Goal: Use online tool/utility: Utilize a website feature to perform a specific function

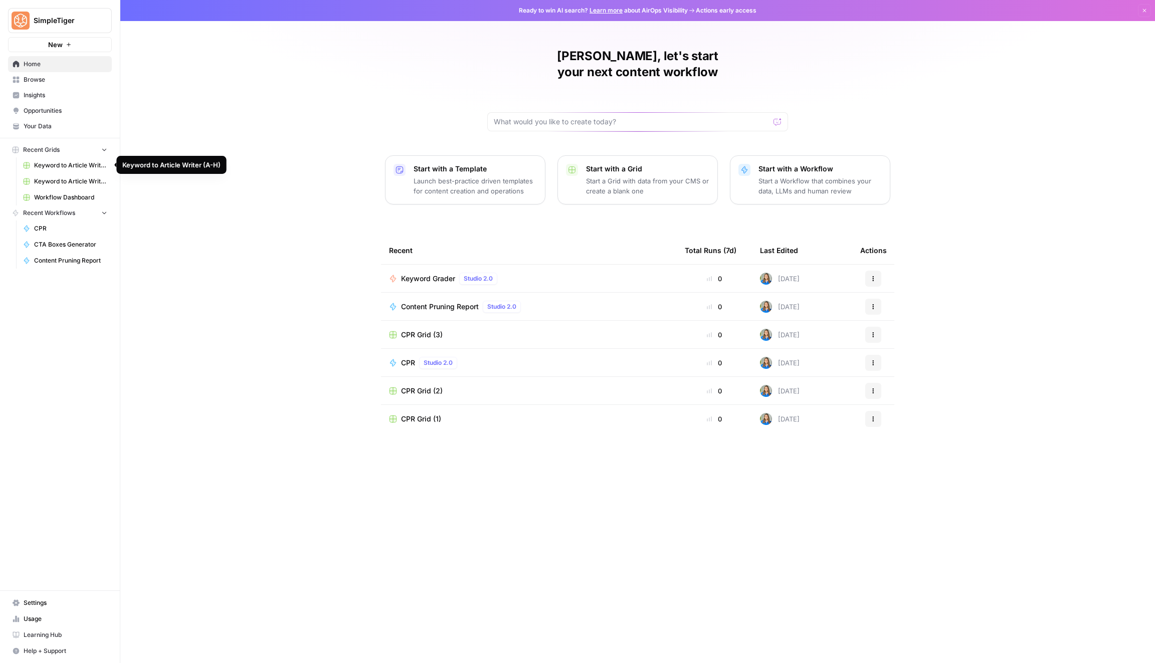
click at [84, 168] on span "Keyword to Article Writer (A-H)" at bounding box center [70, 165] width 73 height 9
click at [70, 184] on span "Keyword to Article Writer (R-Z)" at bounding box center [70, 181] width 73 height 9
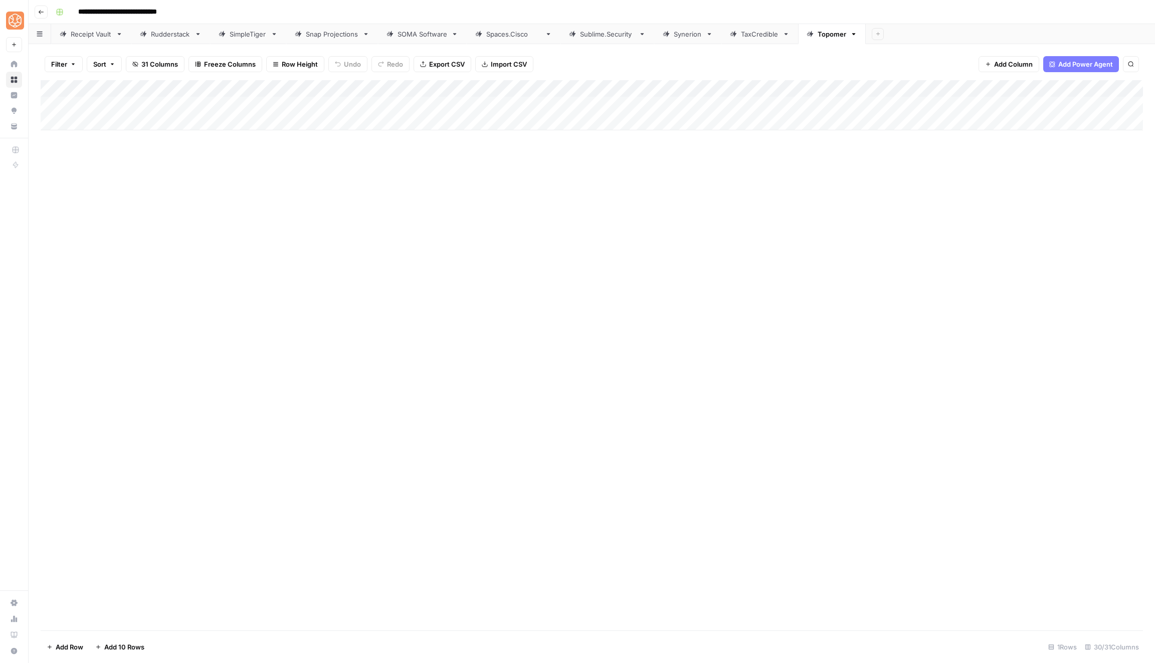
click at [44, 16] on button "Go back" at bounding box center [41, 12] width 13 height 13
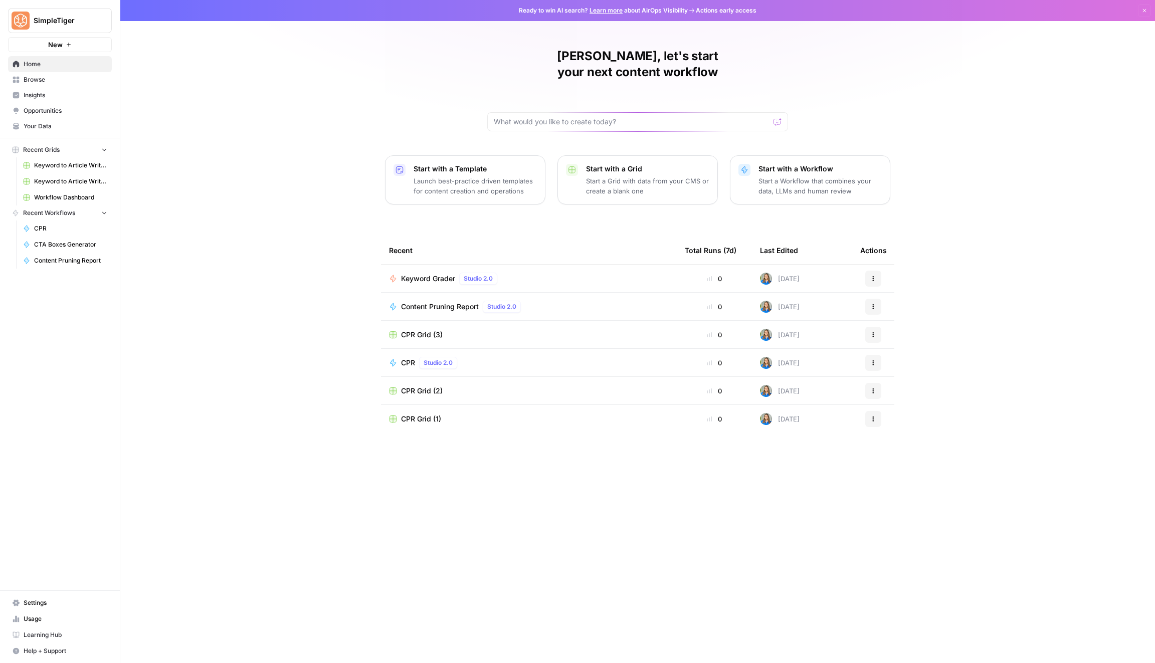
click at [82, 169] on span "Keyword to Article Writer (A-H)" at bounding box center [70, 165] width 73 height 9
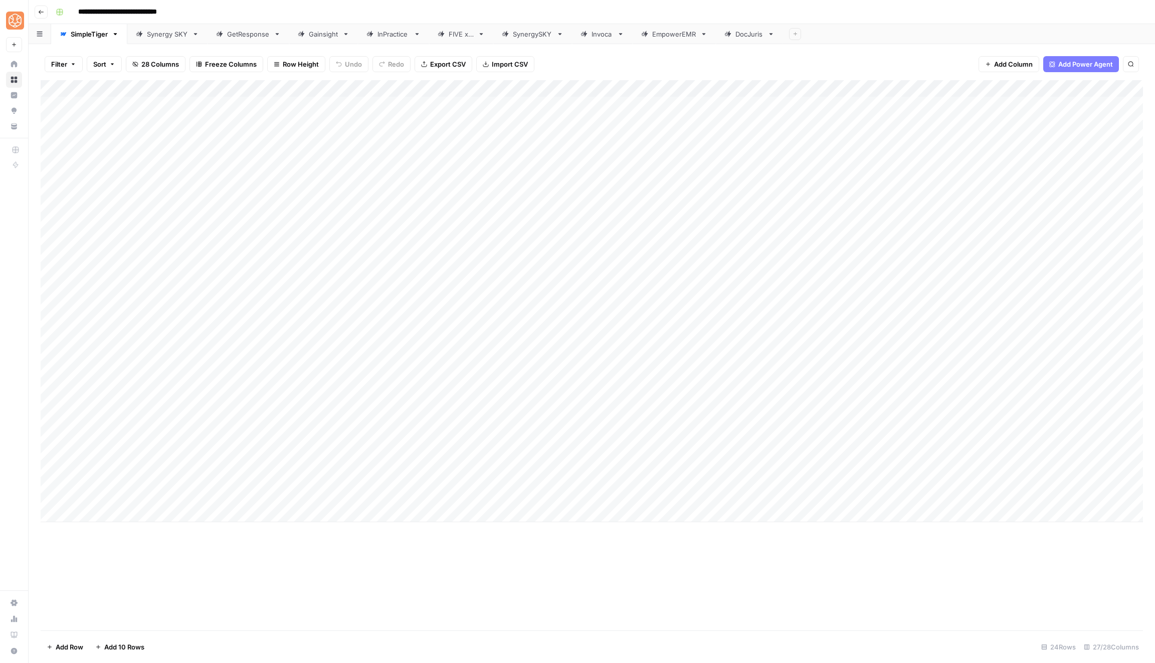
click at [196, 36] on icon at bounding box center [195, 34] width 7 height 7
click at [195, 36] on icon "button" at bounding box center [195, 34] width 7 height 7
click at [232, 83] on button "Delete Sheet" at bounding box center [231, 90] width 71 height 14
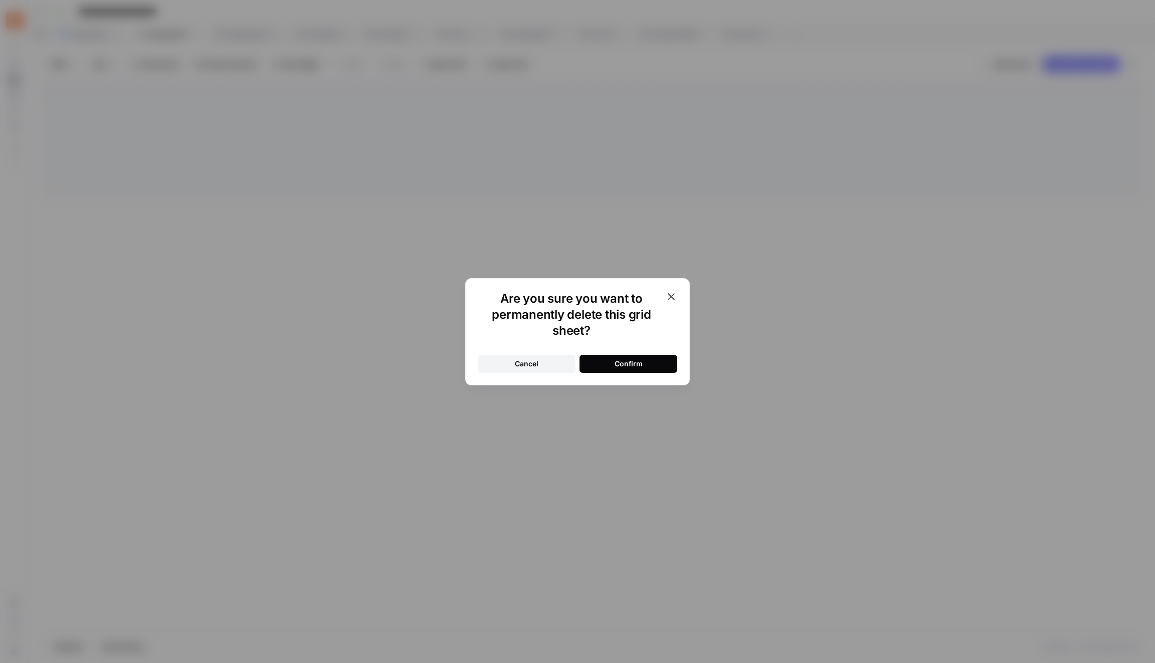
click at [625, 361] on div "Confirm" at bounding box center [628, 364] width 28 height 10
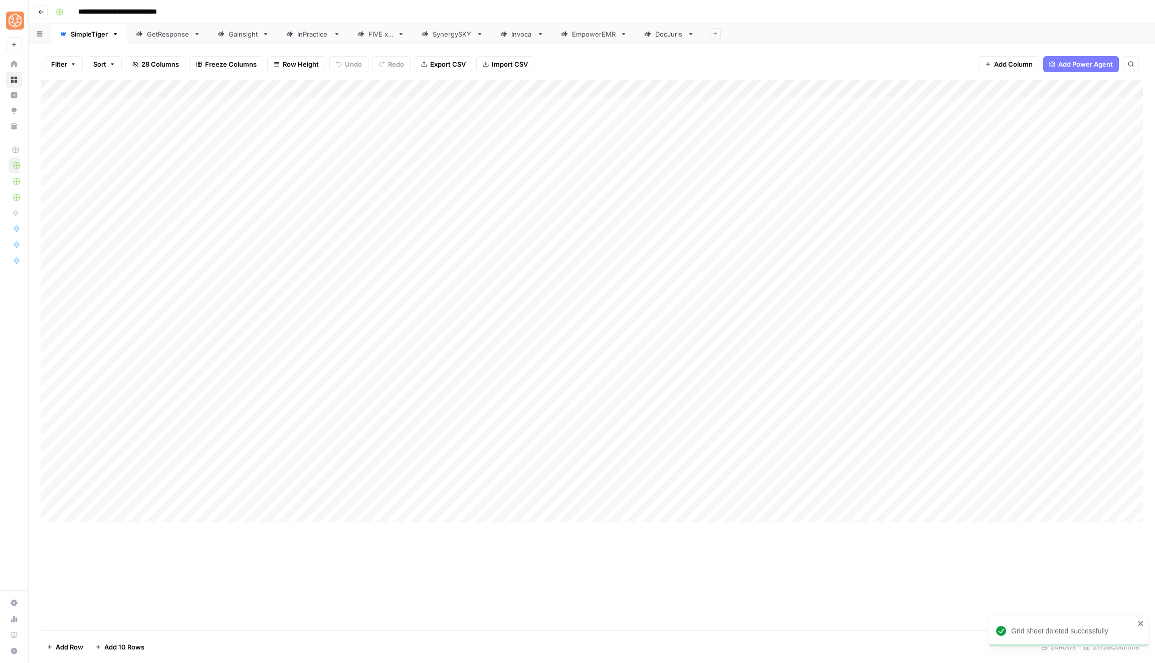
click at [476, 34] on icon at bounding box center [479, 34] width 7 height 7
type input "**********"
click at [479, 36] on icon "button" at bounding box center [479, 34] width 7 height 7
click at [520, 94] on button "Delete Sheet" at bounding box center [514, 90] width 71 height 14
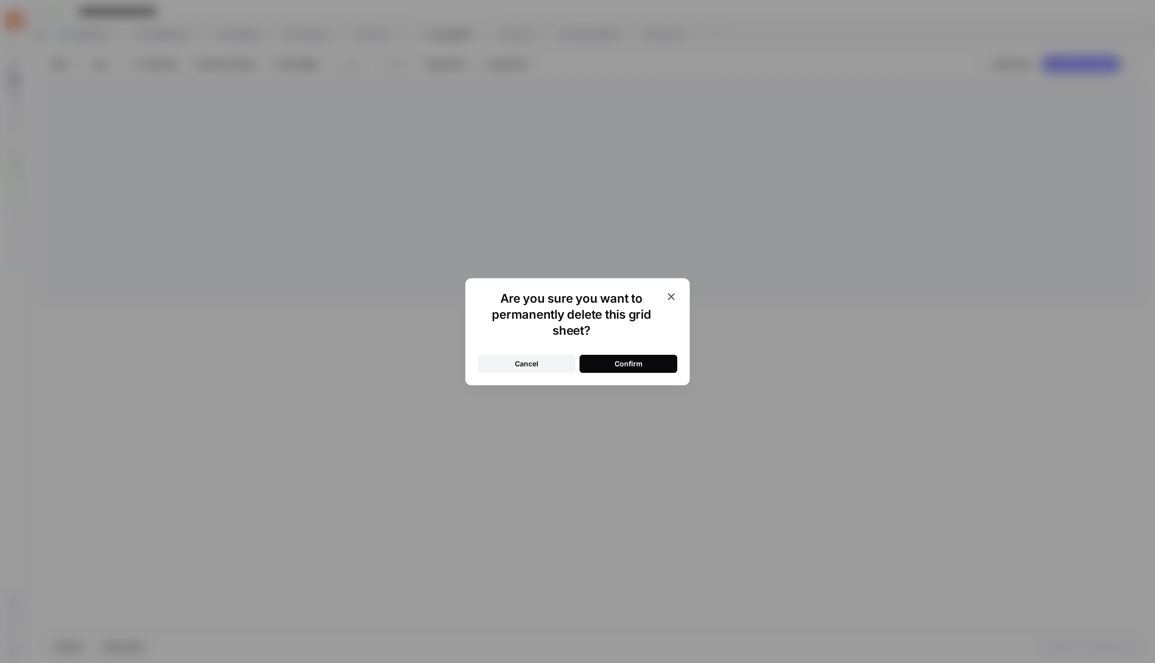
click at [618, 362] on div "Confirm" at bounding box center [628, 364] width 28 height 10
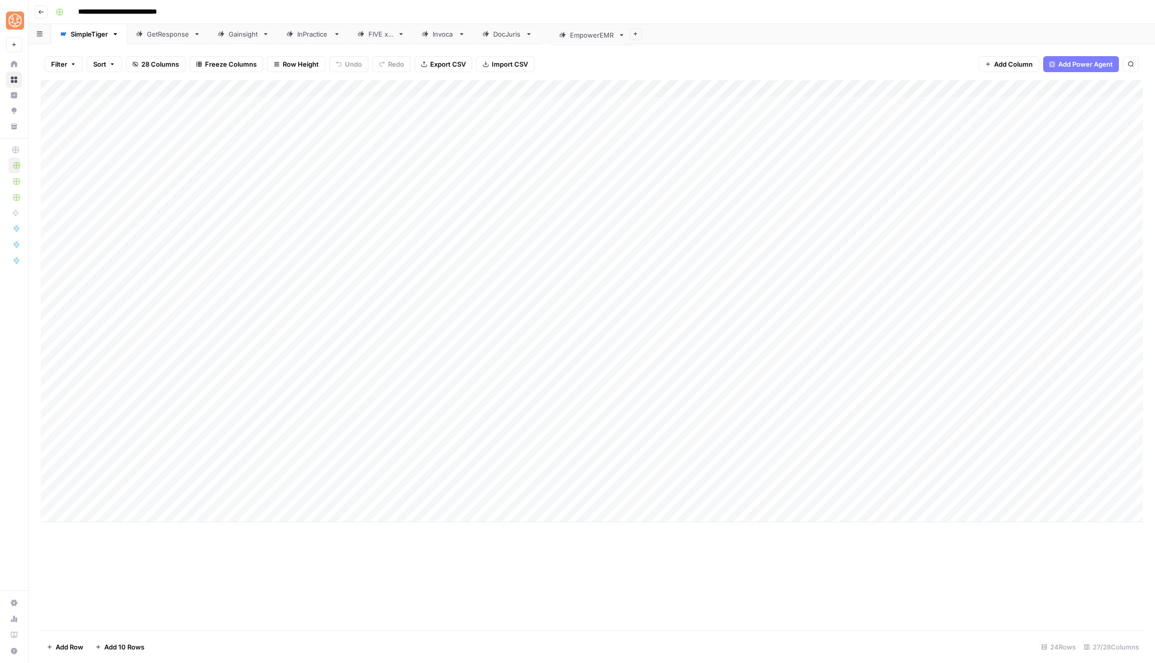
drag, startPoint x: 516, startPoint y: 40, endPoint x: 599, endPoint y: 41, distance: 83.2
click at [599, 41] on div "SimpleTiger GetResponse Gainsight InPractice FIVE x 5 Invoca EmpowerEMR DocJuri…" at bounding box center [592, 34] width 1126 height 20
drag, startPoint x: 381, startPoint y: 30, endPoint x: 589, endPoint y: 32, distance: 208.0
click at [589, 32] on div "SimpleTiger GetResponse Gainsight InPractice FIVE x 5 Invoca DocJuris EmpowerEM…" at bounding box center [592, 34] width 1126 height 20
drag, startPoint x: 378, startPoint y: 35, endPoint x: 584, endPoint y: 36, distance: 206.0
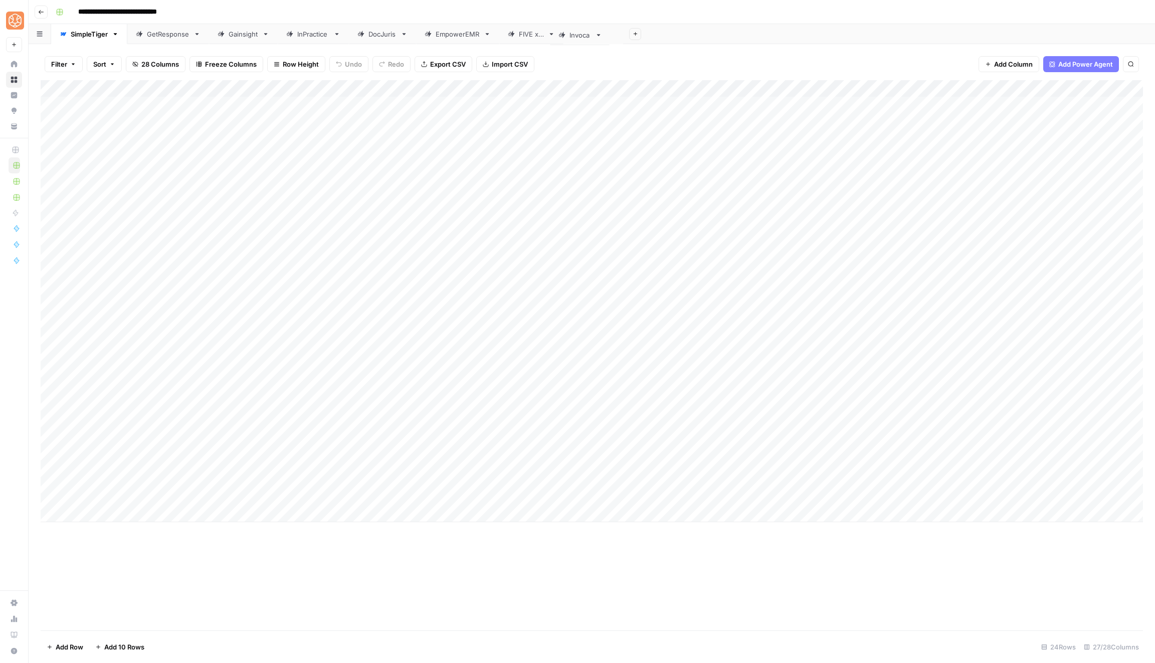
click at [584, 36] on div "SimpleTiger GetResponse Gainsight InPractice Invoca DocJuris EmpowerEMR FIVE x …" at bounding box center [592, 34] width 1126 height 20
drag, startPoint x: 299, startPoint y: 35, endPoint x: 510, endPoint y: 37, distance: 211.5
click at [510, 37] on div "SimpleTiger GetResponse Gainsight InPractice DocJuris EmpowerEMR FIVE x 5 Invoc…" at bounding box center [592, 34] width 1126 height 20
drag, startPoint x: 233, startPoint y: 33, endPoint x: 426, endPoint y: 42, distance: 193.2
click at [426, 42] on div "SimpleTiger GetResponse Gainsight DocJuris EmpowerEMR FIVE x 5 InPractice Invoc…" at bounding box center [592, 34] width 1126 height 20
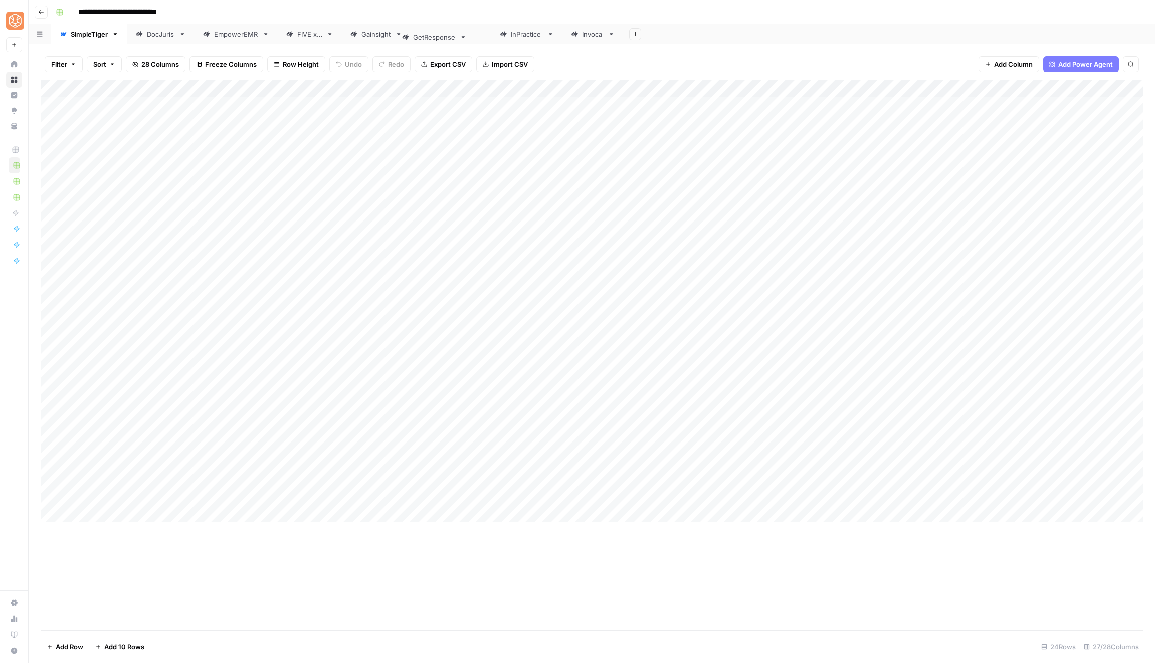
drag, startPoint x: 157, startPoint y: 35, endPoint x: 427, endPoint y: 38, distance: 269.2
click at [427, 38] on div "SimpleTiger GetResponse DocJuris EmpowerEMR FIVE x 5 Gainsight InPractice Invoc…" at bounding box center [592, 34] width 1126 height 20
drag, startPoint x: 93, startPoint y: 33, endPoint x: 566, endPoint y: 27, distance: 473.2
click at [566, 27] on div "SimpleTiger DocJuris EmpowerEMR FIVE x 5 Gainsight GetResponse InPractice Invoc…" at bounding box center [592, 34] width 1126 height 20
click at [61, 12] on rect "button" at bounding box center [60, 12] width 6 height 6
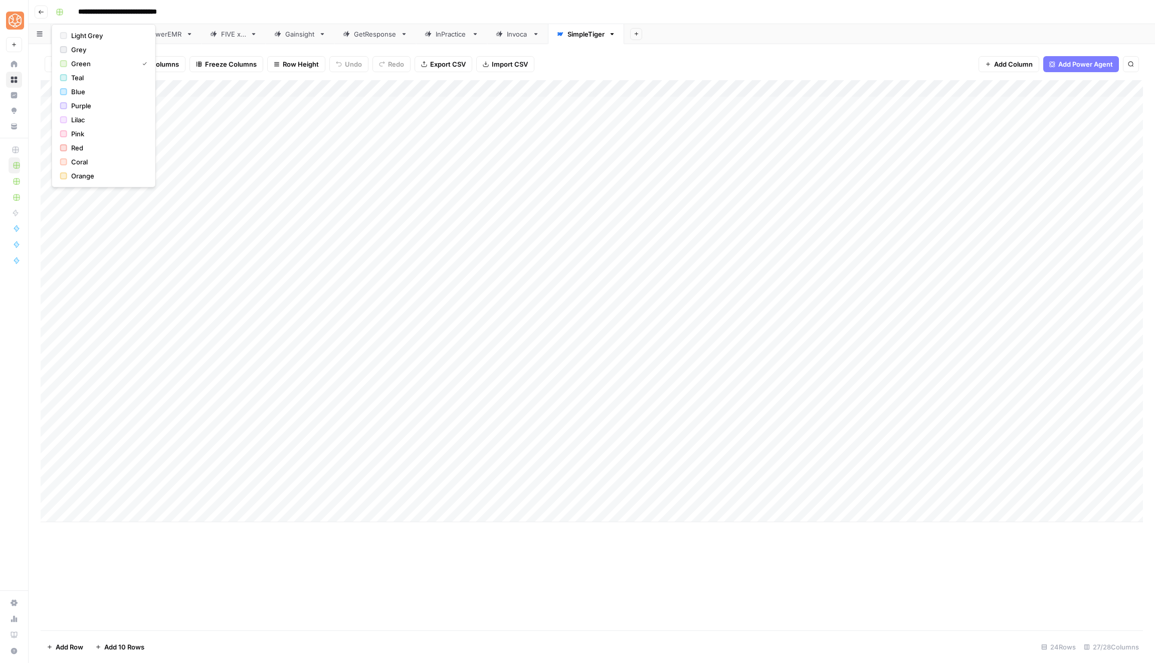
click at [49, 11] on header "**********" at bounding box center [592, 12] width 1126 height 24
click at [46, 11] on button "Go back" at bounding box center [41, 12] width 13 height 13
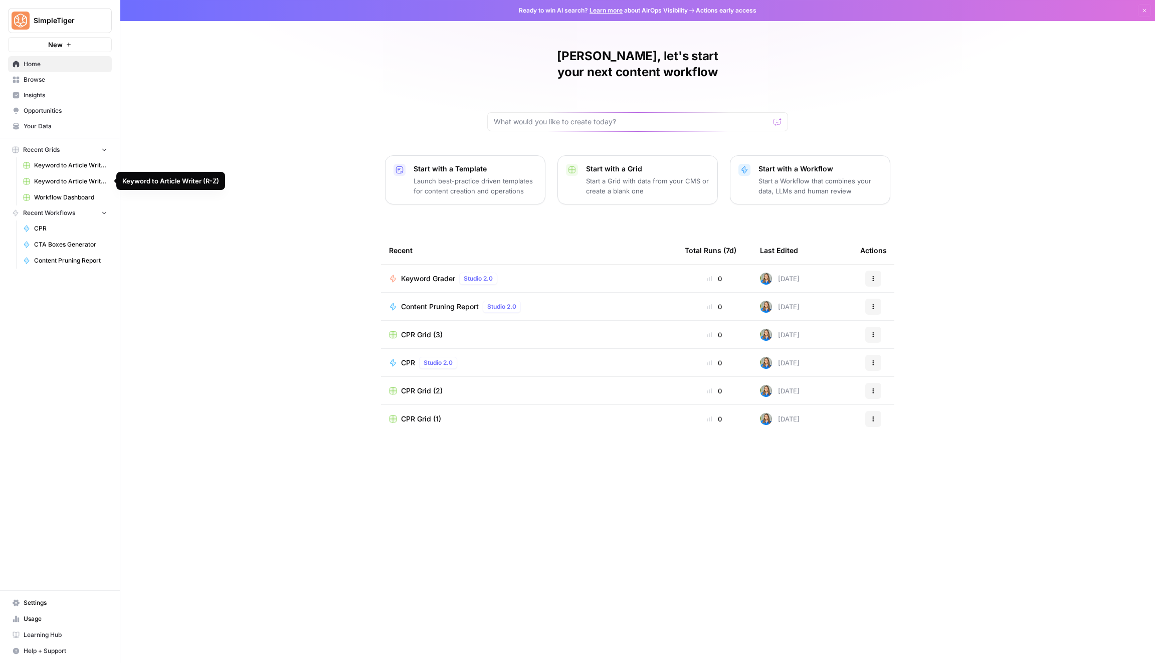
click at [77, 181] on span "Keyword to Article Writer (R-Z)" at bounding box center [70, 181] width 73 height 9
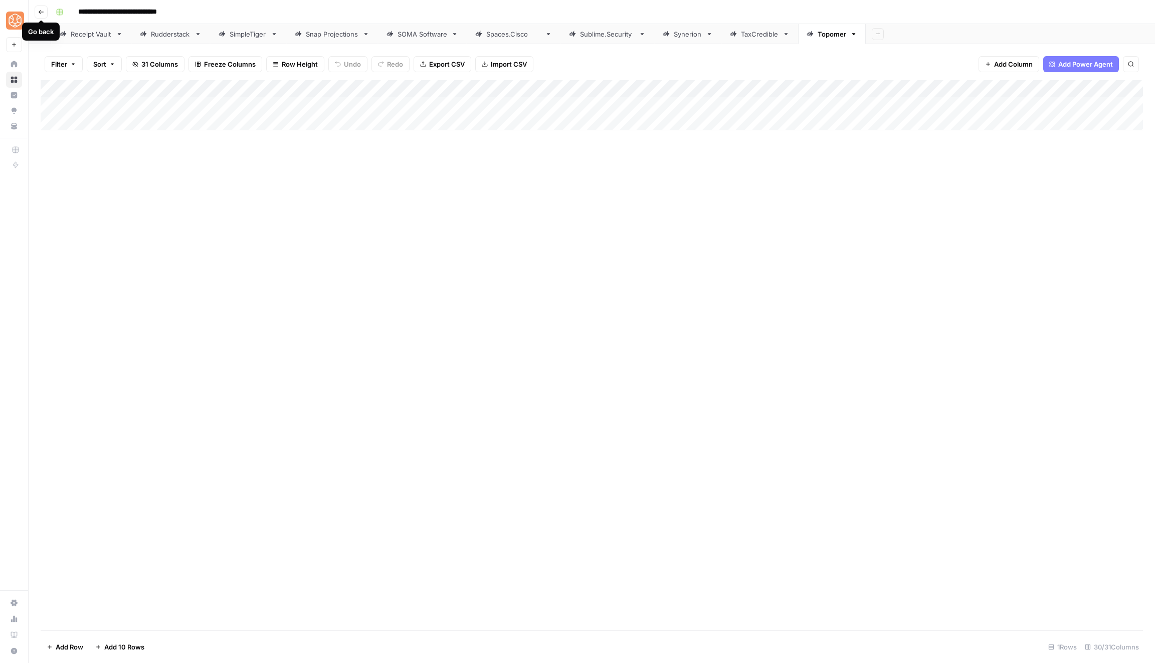
click at [36, 13] on button "Go back" at bounding box center [41, 12] width 13 height 13
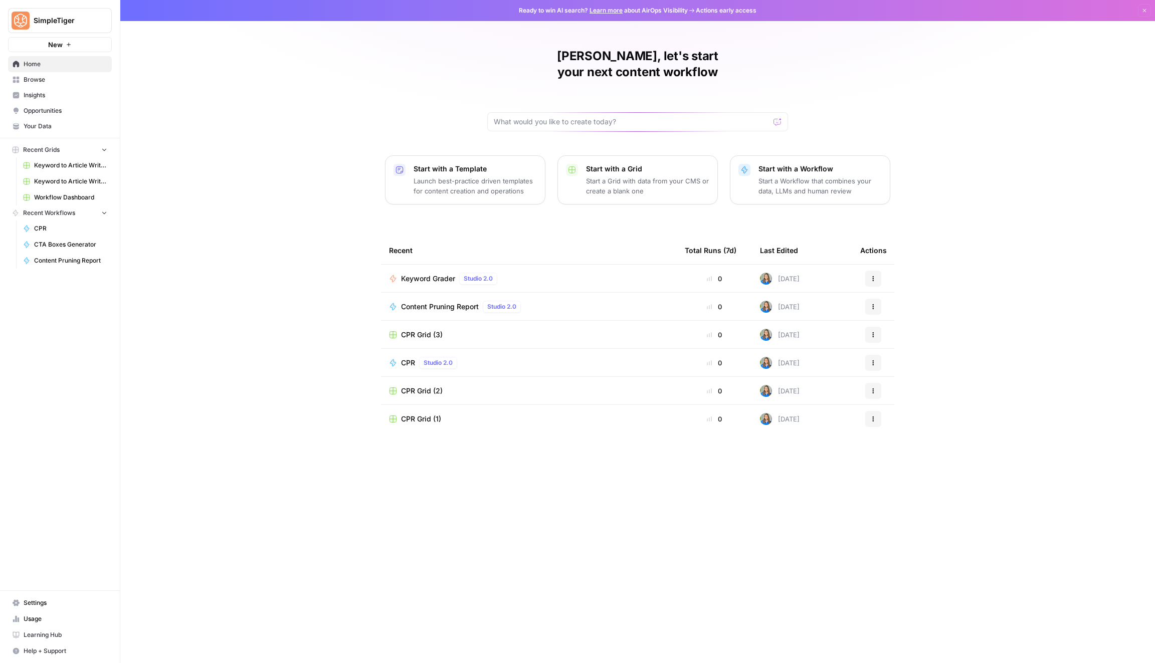
click at [73, 81] on span "Browse" at bounding box center [66, 79] width 84 height 9
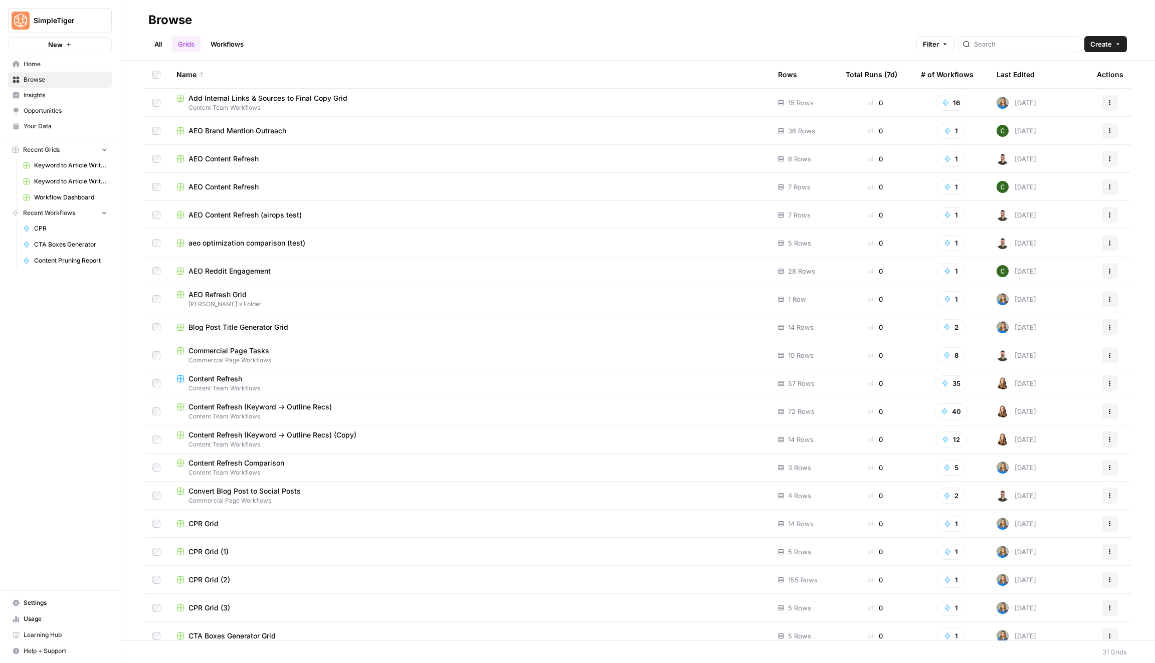
click at [157, 39] on link "All" at bounding box center [158, 44] width 20 height 16
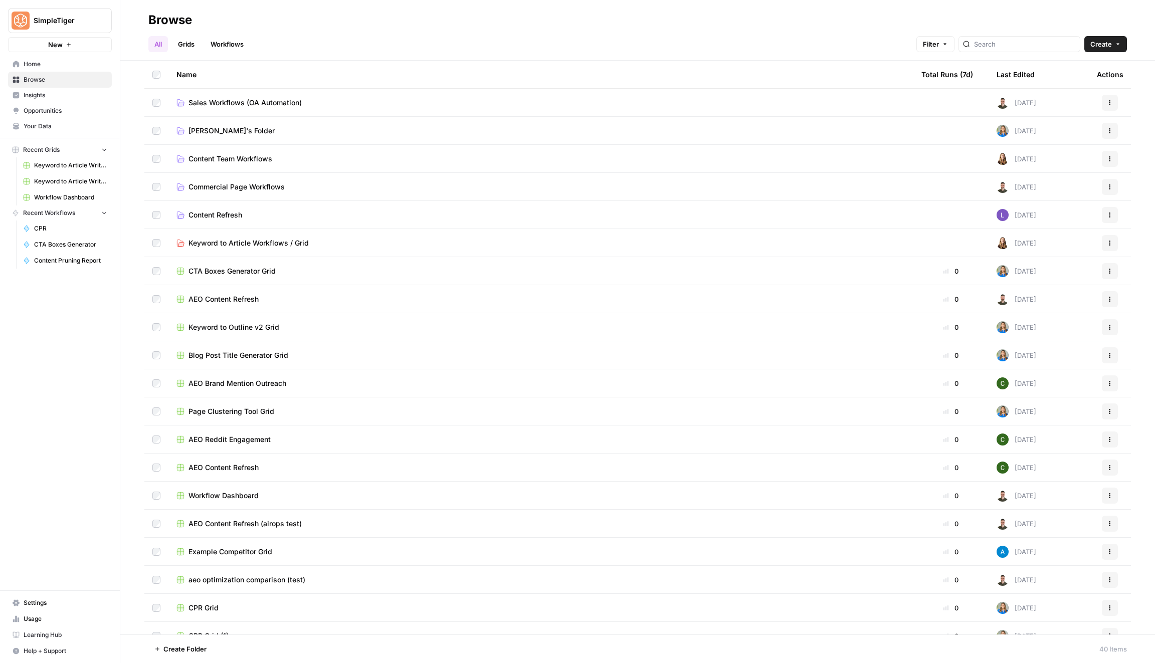
click at [275, 163] on td "Content Team Workflows" at bounding box center [540, 159] width 745 height 28
click at [235, 158] on span "Content Team Workflows" at bounding box center [230, 159] width 84 height 10
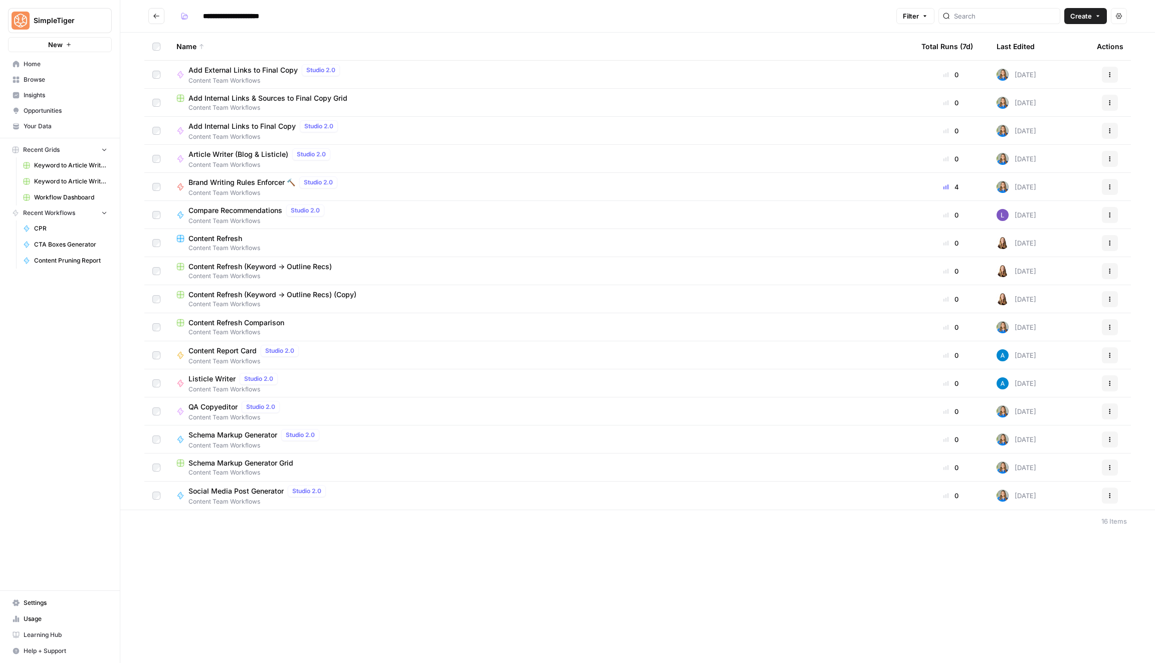
click at [155, 14] on icon "Go back" at bounding box center [156, 16] width 7 height 7
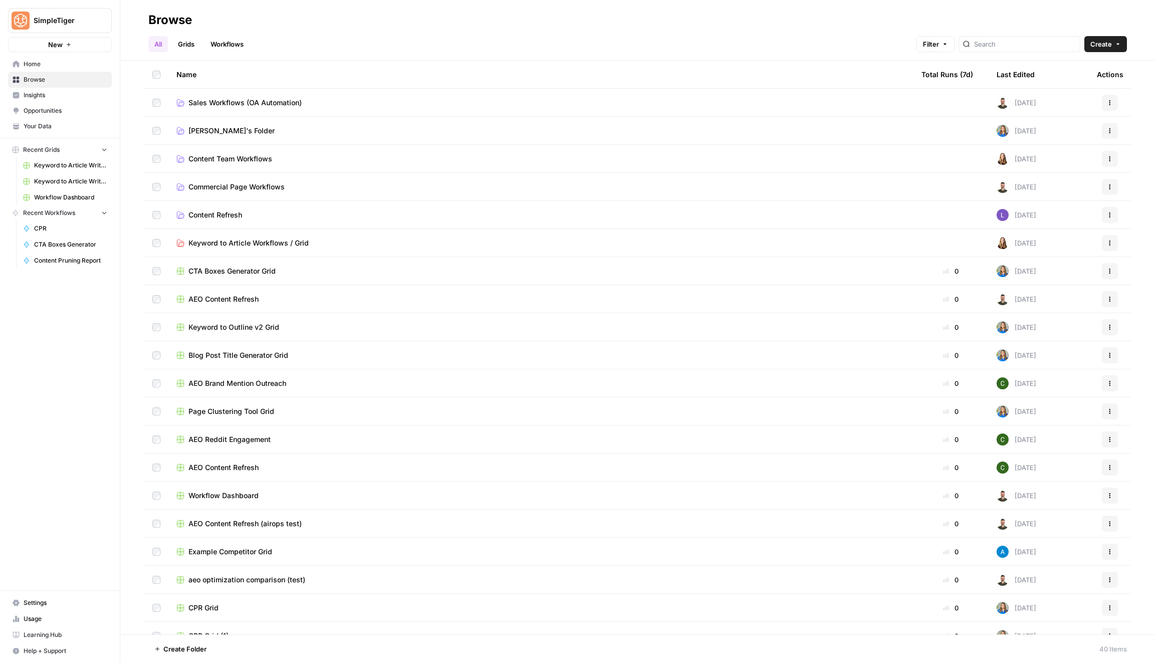
click at [222, 245] on span "Keyword to Article Workflows / Grid" at bounding box center [248, 243] width 120 height 10
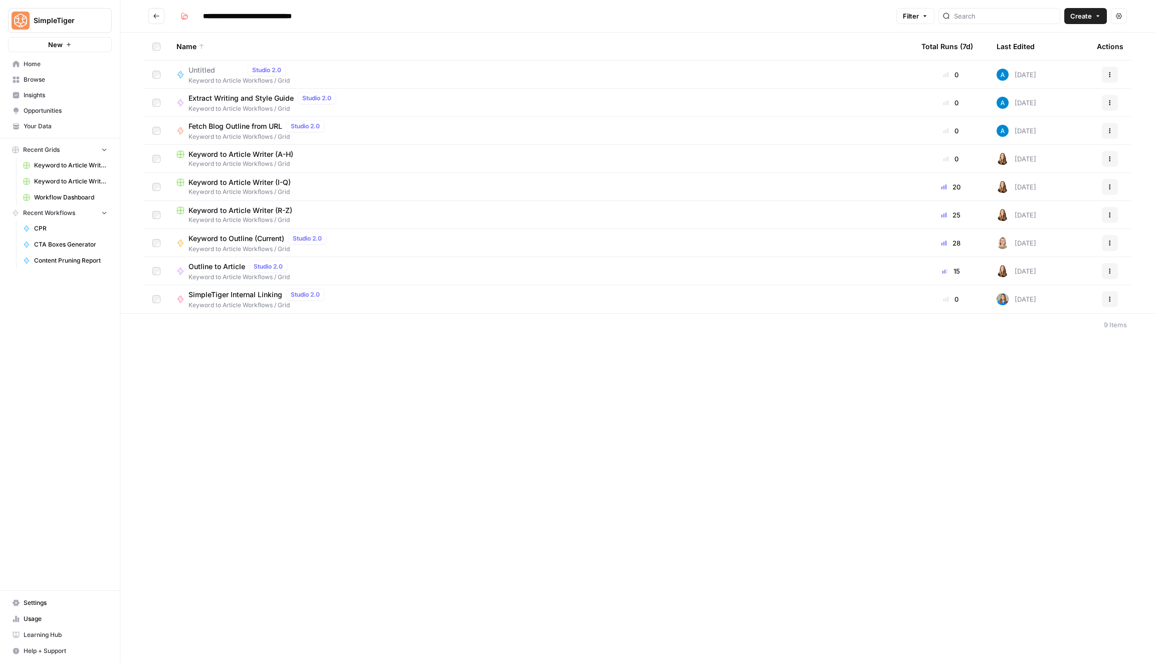
click at [265, 180] on span "Keyword to Article Writer (I-Q)" at bounding box center [239, 182] width 102 height 10
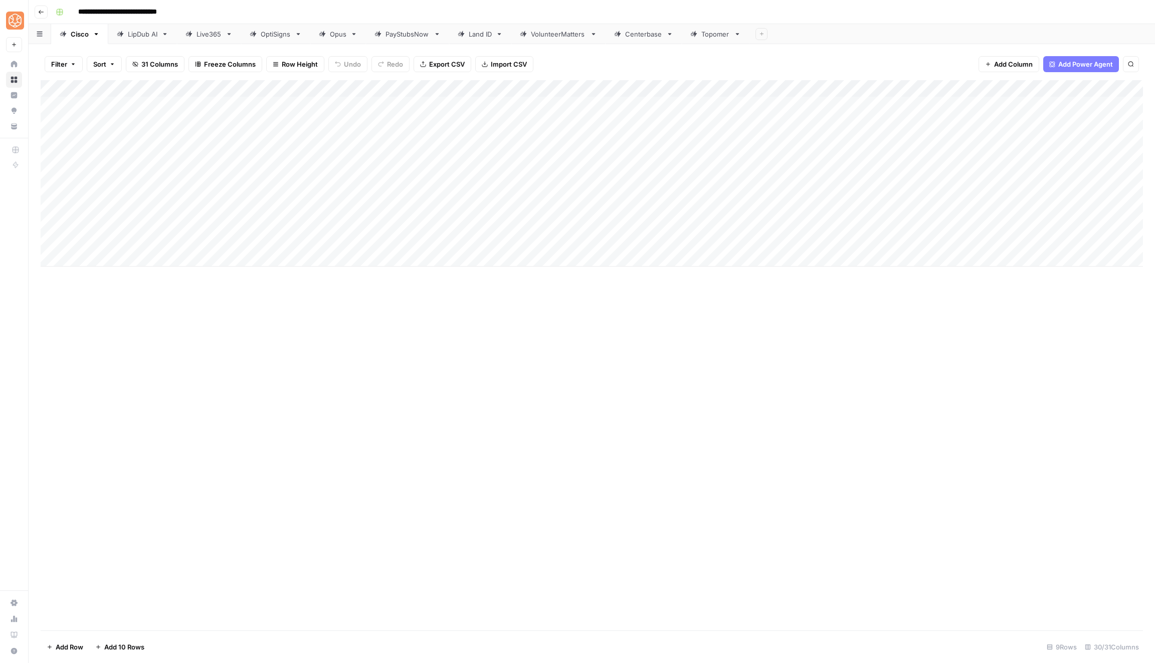
click at [701, 34] on div "Topomer" at bounding box center [715, 34] width 29 height 10
click at [472, 102] on div "Add Column" at bounding box center [592, 139] width 1102 height 118
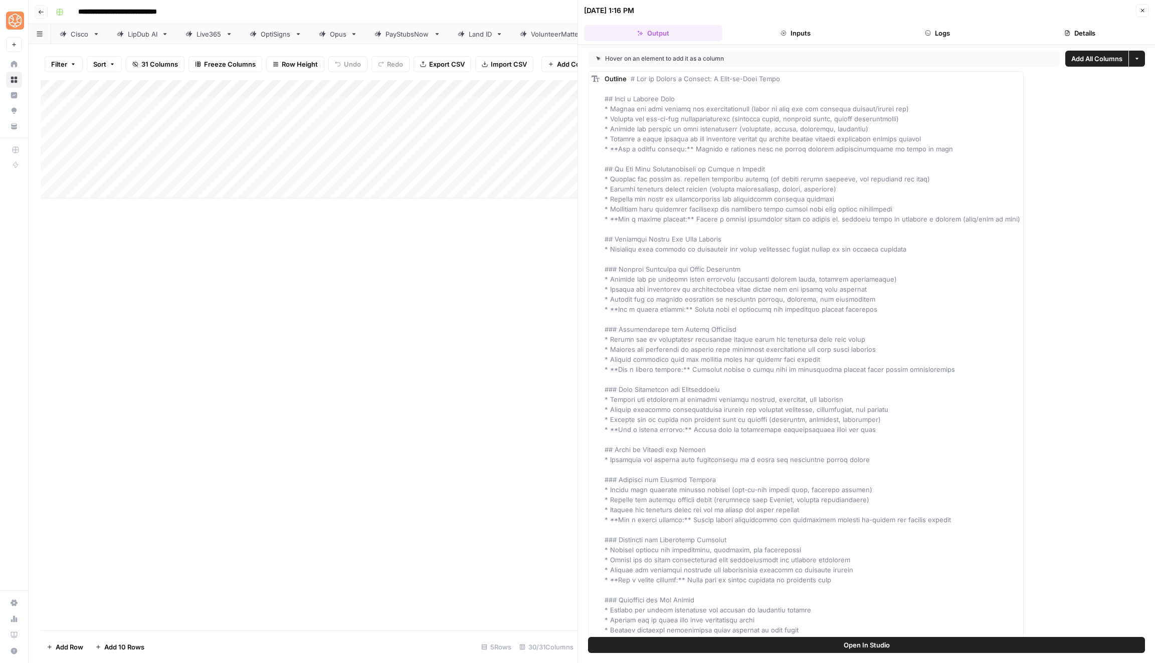
click at [379, 322] on div "Add Column" at bounding box center [309, 355] width 537 height 550
click at [1148, 9] on button "Close" at bounding box center [1142, 10] width 13 height 13
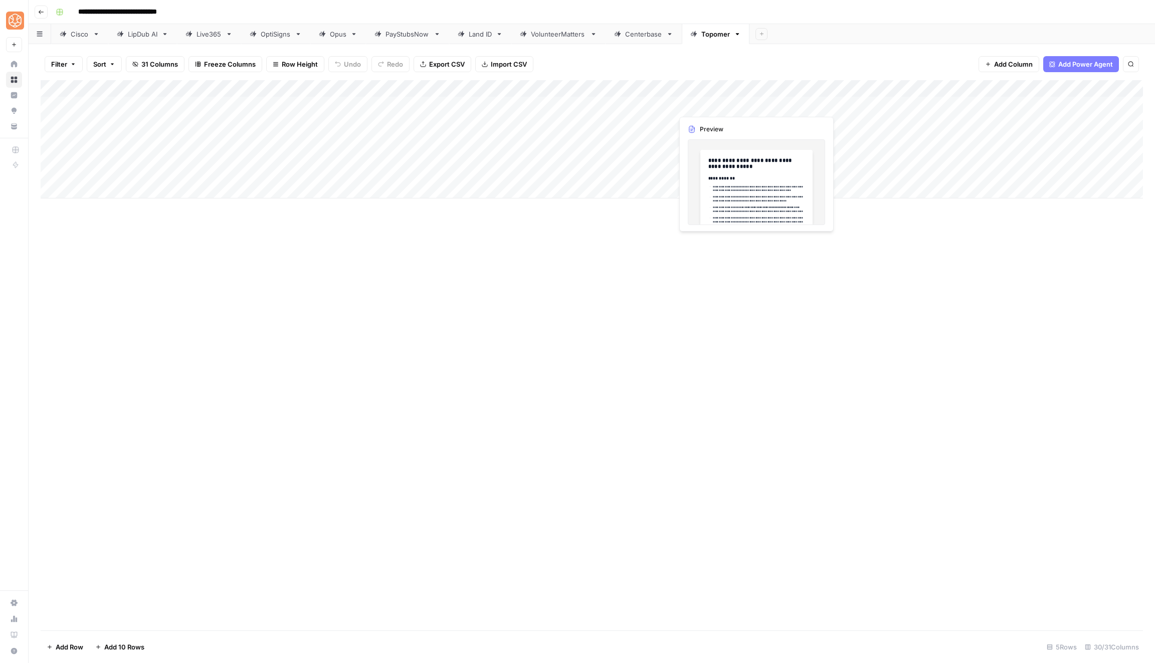
click at [739, 99] on div "Add Column" at bounding box center [592, 139] width 1102 height 118
click at [742, 104] on div "Add Column" at bounding box center [592, 139] width 1102 height 118
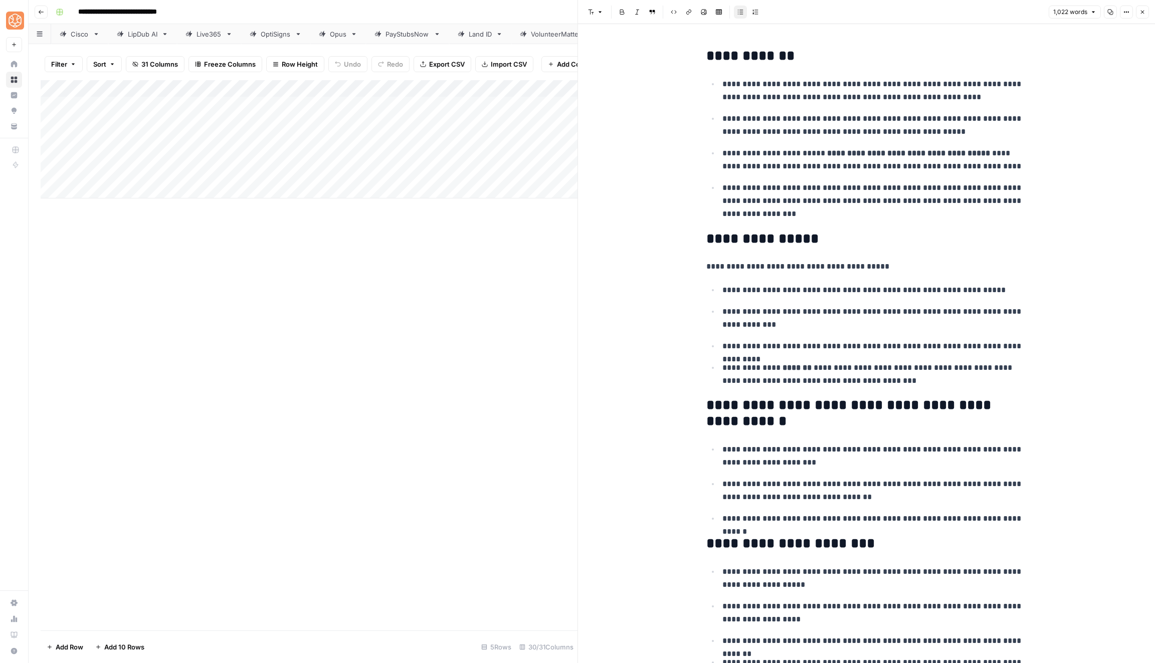
scroll to position [63, 0]
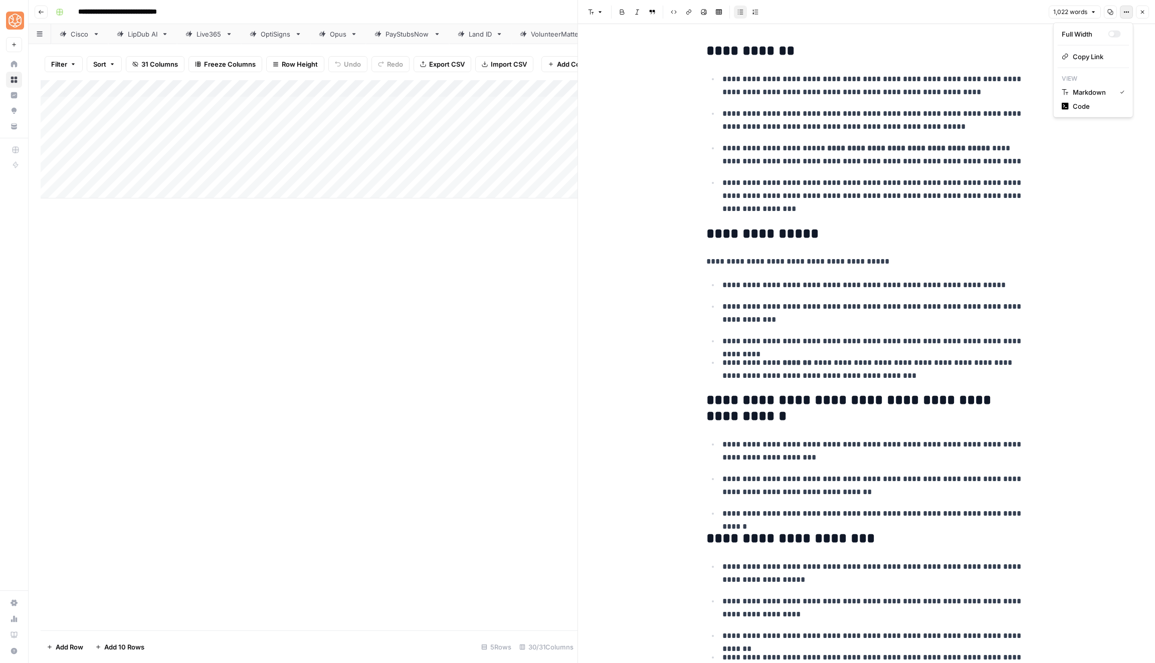
click at [1130, 16] on button "Options" at bounding box center [1126, 12] width 13 height 13
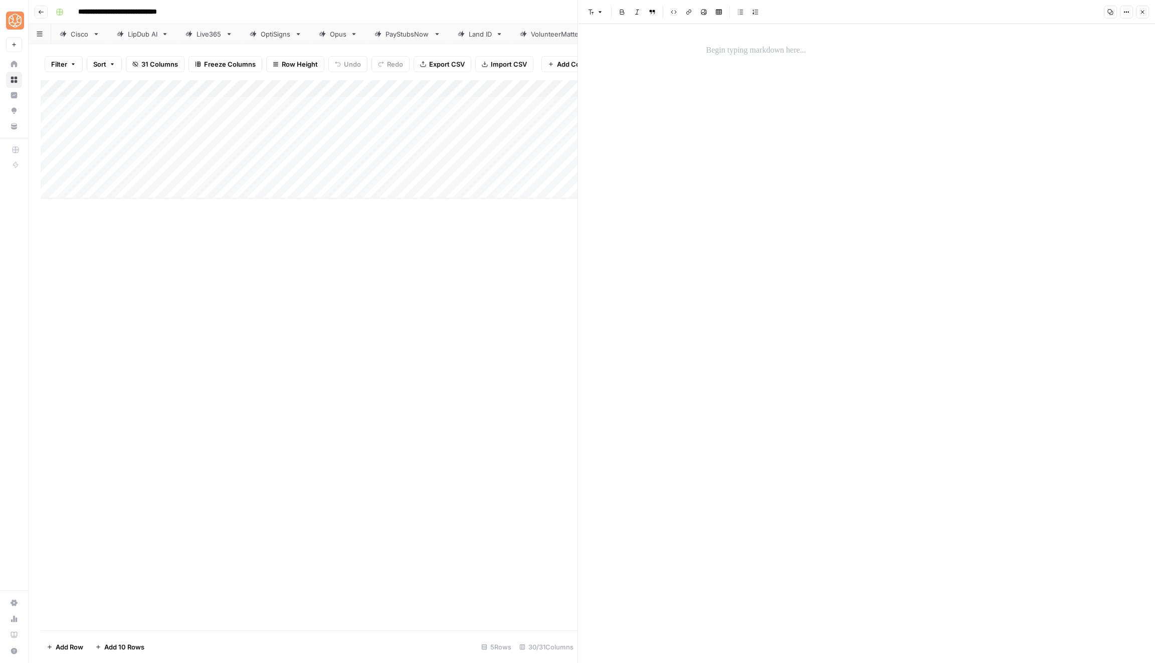
click at [1125, 12] on icon "button" at bounding box center [1125, 13] width 2 height 2
click at [1145, 14] on icon "button" at bounding box center [1142, 12] width 6 height 6
click at [572, 103] on div "Add Column" at bounding box center [592, 139] width 1102 height 118
click at [650, 102] on div "Add Column" at bounding box center [592, 139] width 1102 height 118
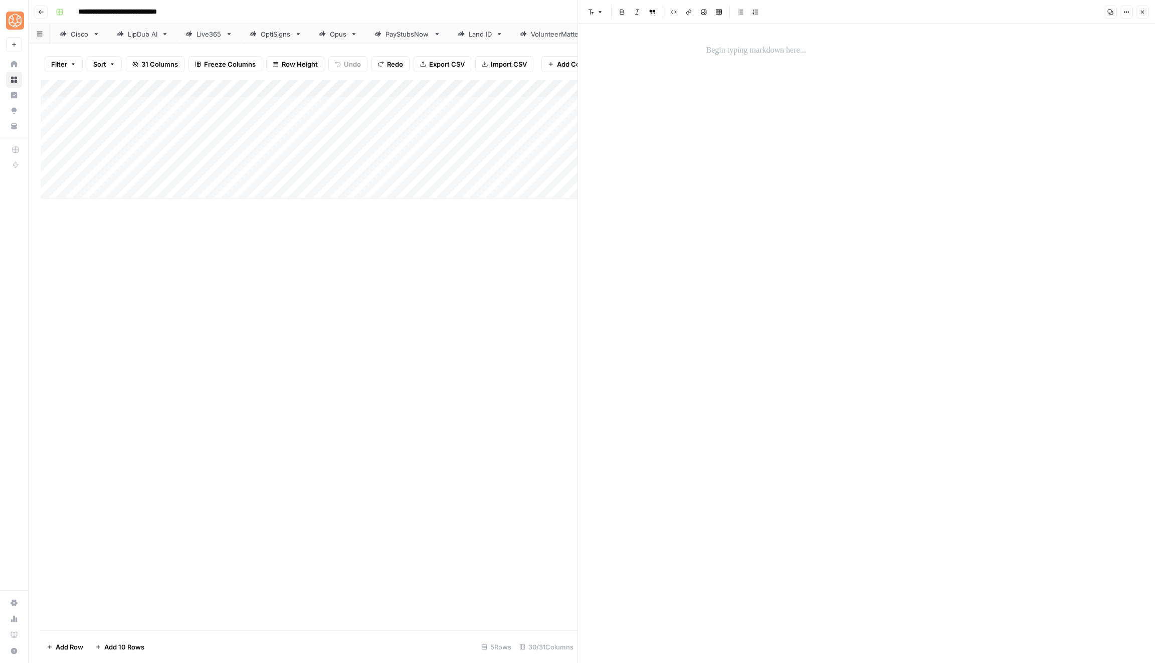
click at [1146, 12] on button "Close" at bounding box center [1142, 12] width 13 height 13
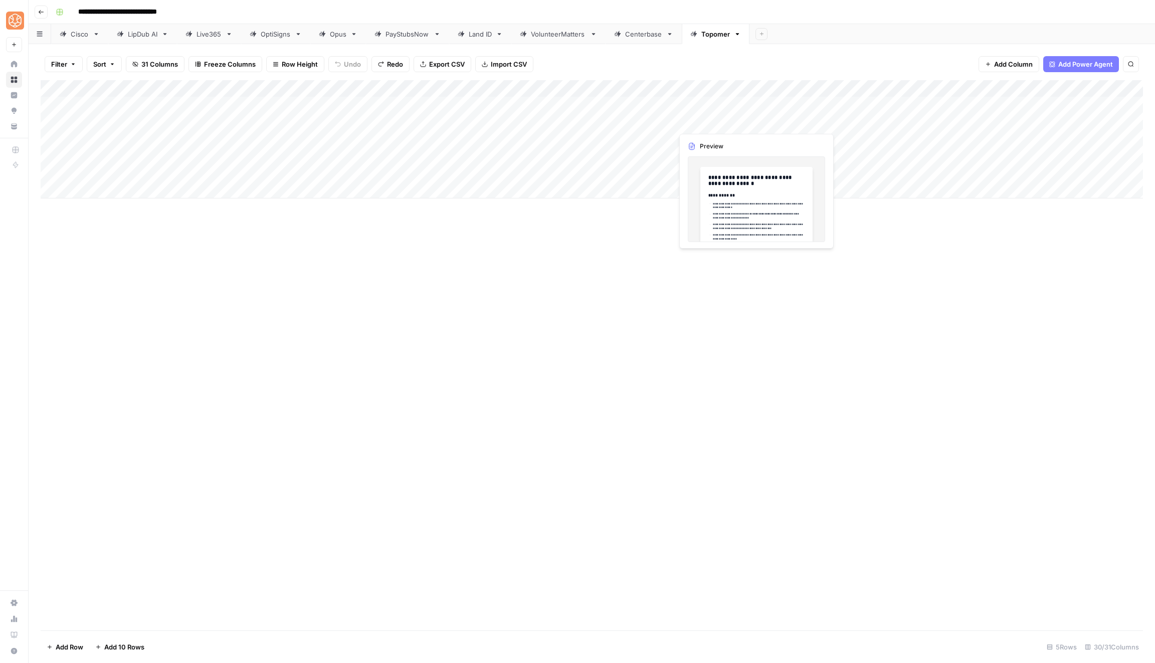
click at [722, 116] on div "Add Column" at bounding box center [592, 139] width 1102 height 118
click at [750, 103] on div "Add Column" at bounding box center [592, 139] width 1102 height 118
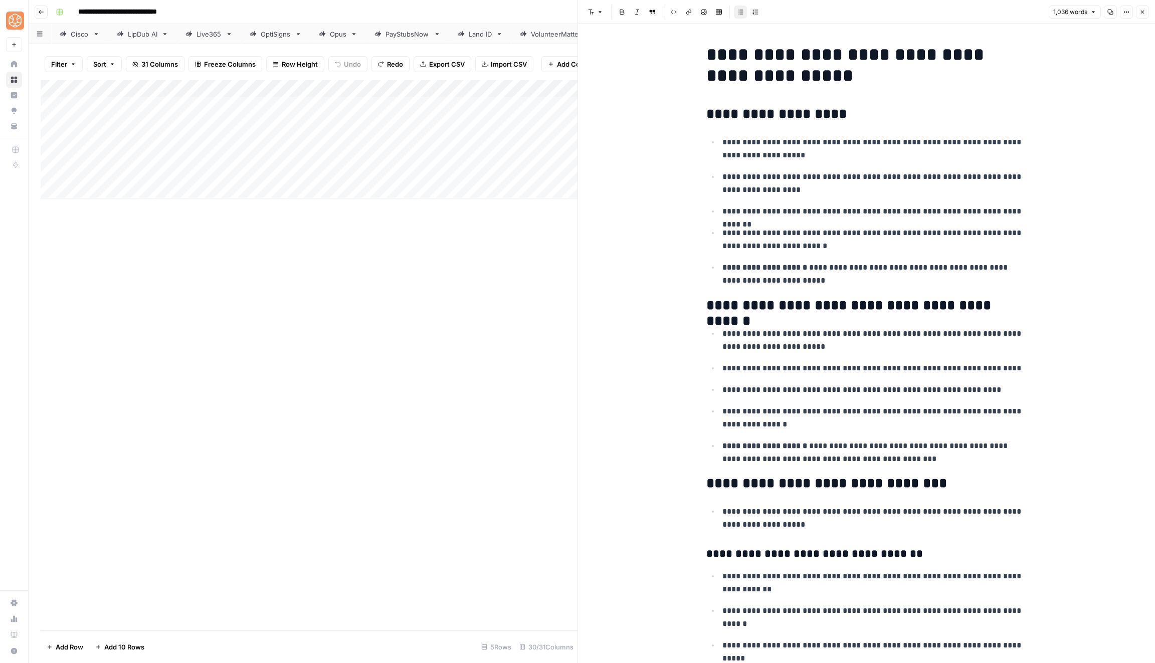
click at [470, 87] on div "Add Column" at bounding box center [309, 139] width 537 height 118
click at [468, 169] on span "Configure Inputs" at bounding box center [474, 173] width 88 height 10
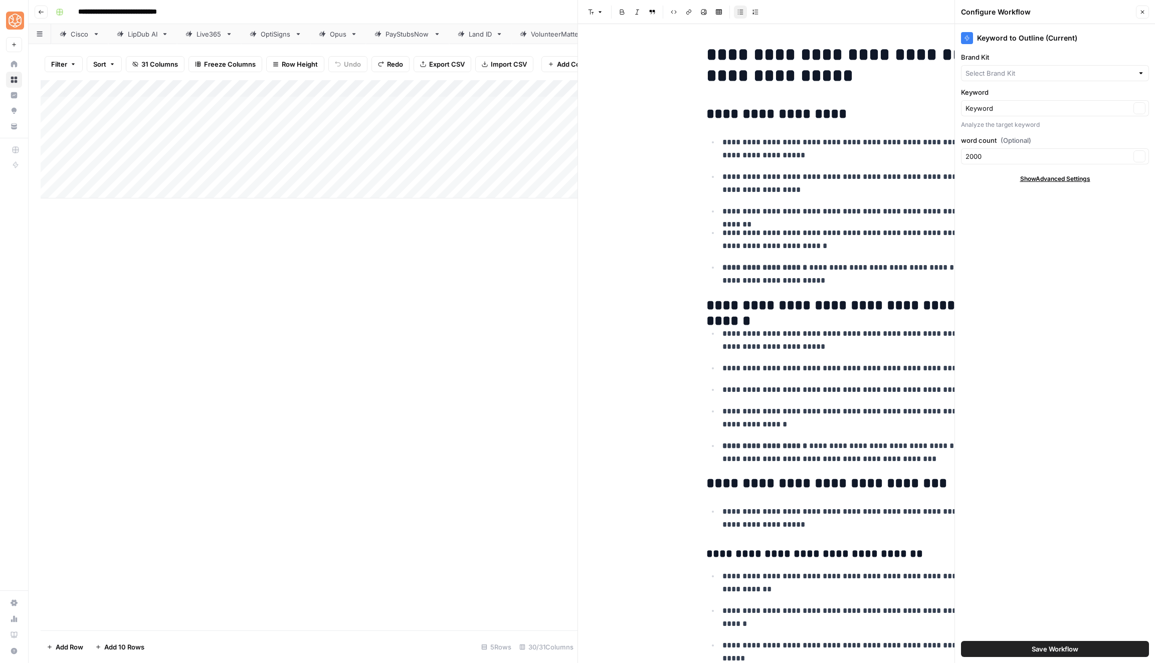
type input "Topomer"
click at [1060, 178] on span "Show Advanced Settings" at bounding box center [1055, 178] width 70 height 9
click at [1147, 16] on button "Close" at bounding box center [1142, 12] width 13 height 13
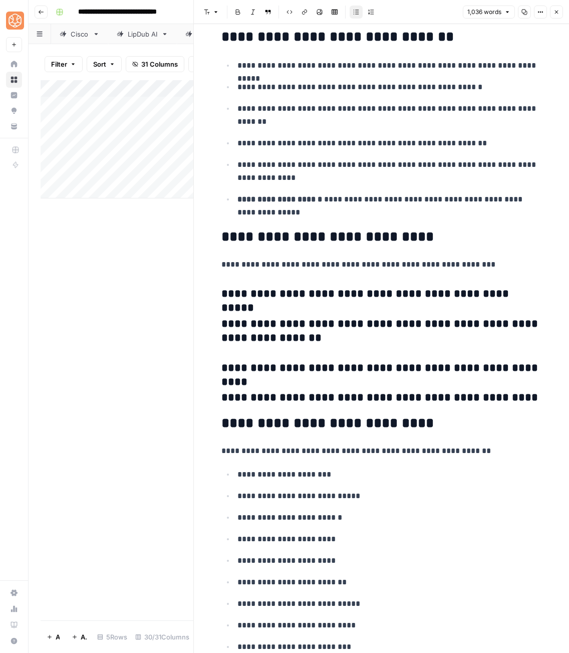
scroll to position [2416, 0]
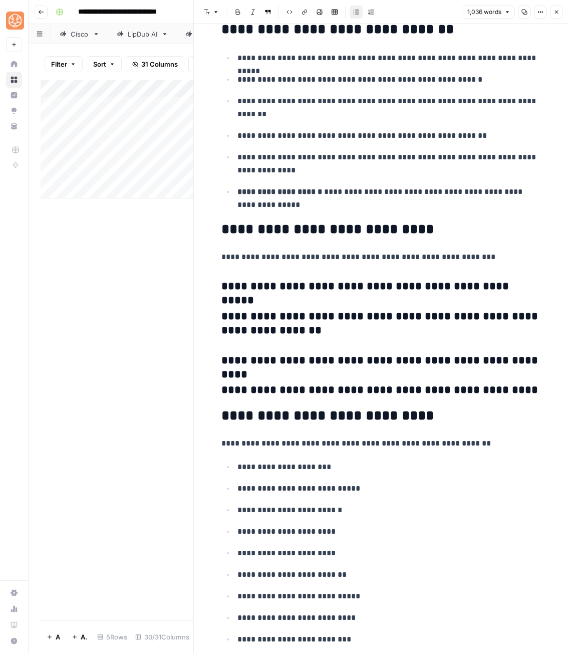
click at [313, 383] on h3 "**********" at bounding box center [382, 390] width 321 height 14
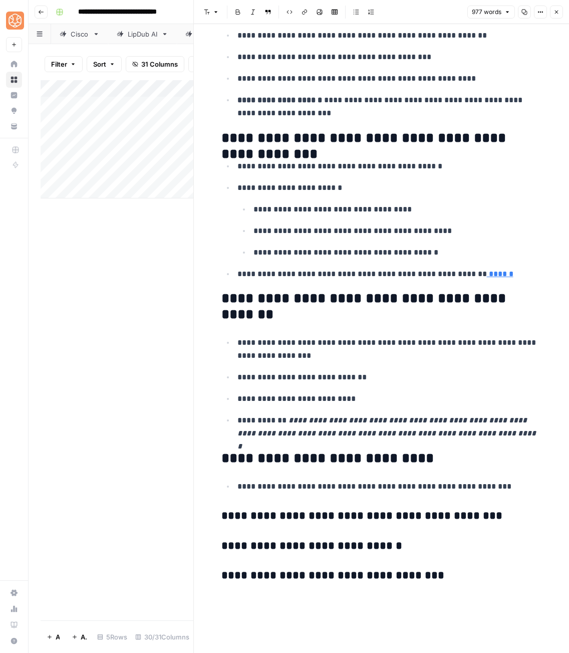
scroll to position [2308, 0]
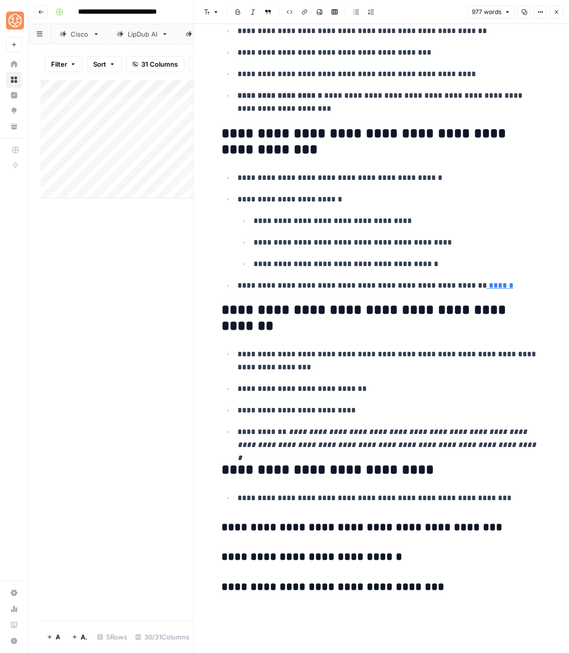
click at [502, 282] on link "******" at bounding box center [500, 286] width 27 height 8
click at [473, 259] on icon "button" at bounding box center [471, 261] width 6 height 6
click at [473, 259] on p "**********" at bounding box center [398, 264] width 289 height 13
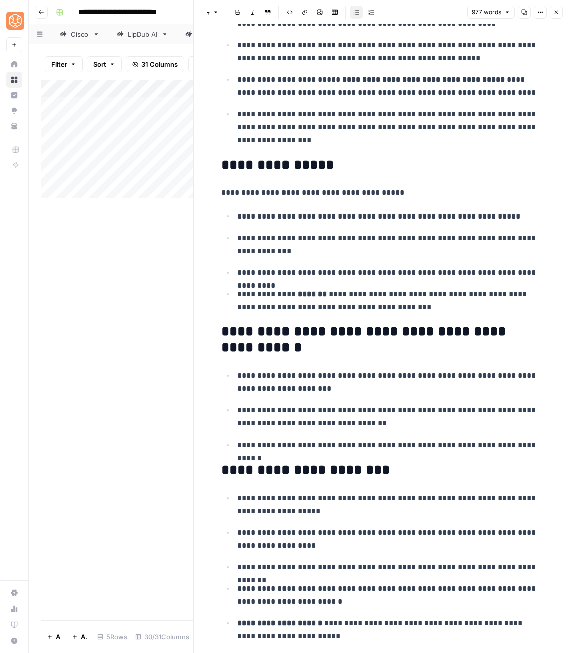
scroll to position [0, 0]
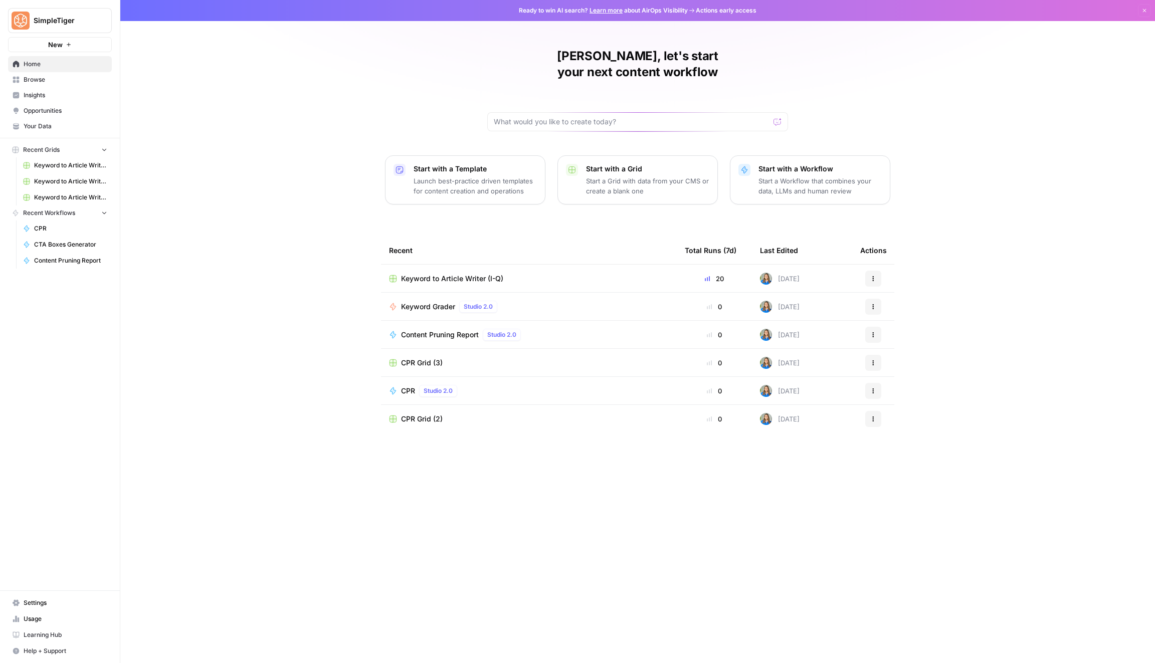
click at [519, 112] on div at bounding box center [637, 121] width 301 height 19
type input "dashboard"
click at [771, 115] on button "Send" at bounding box center [777, 121] width 13 height 13
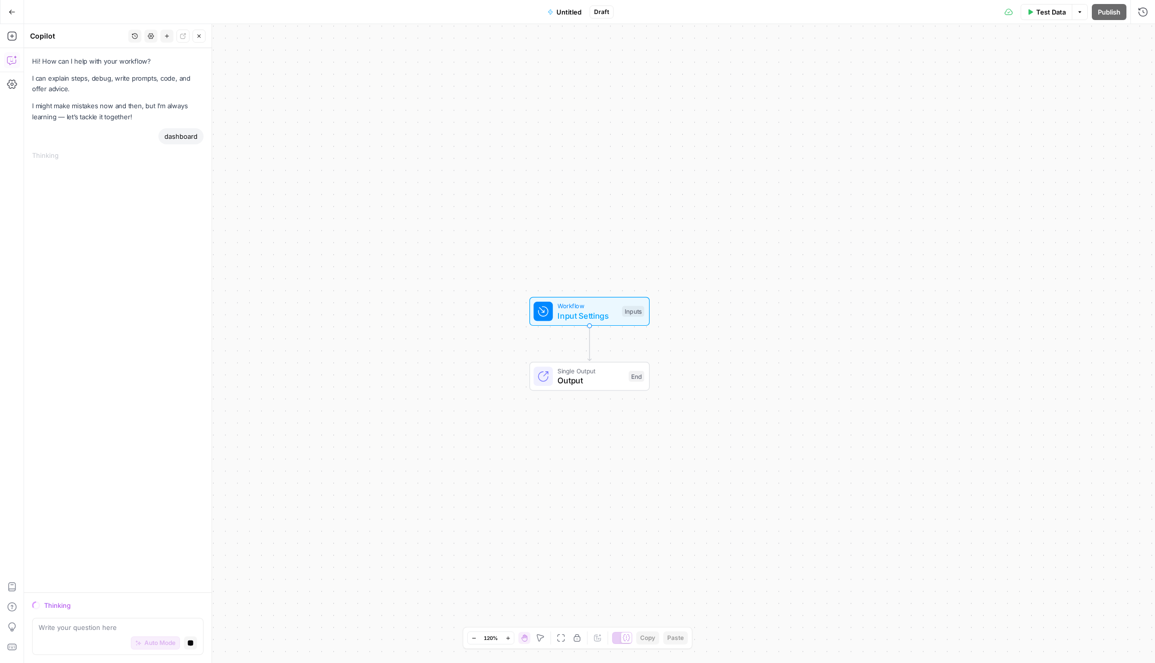
click at [6, 10] on button "Go Back" at bounding box center [12, 12] width 18 height 18
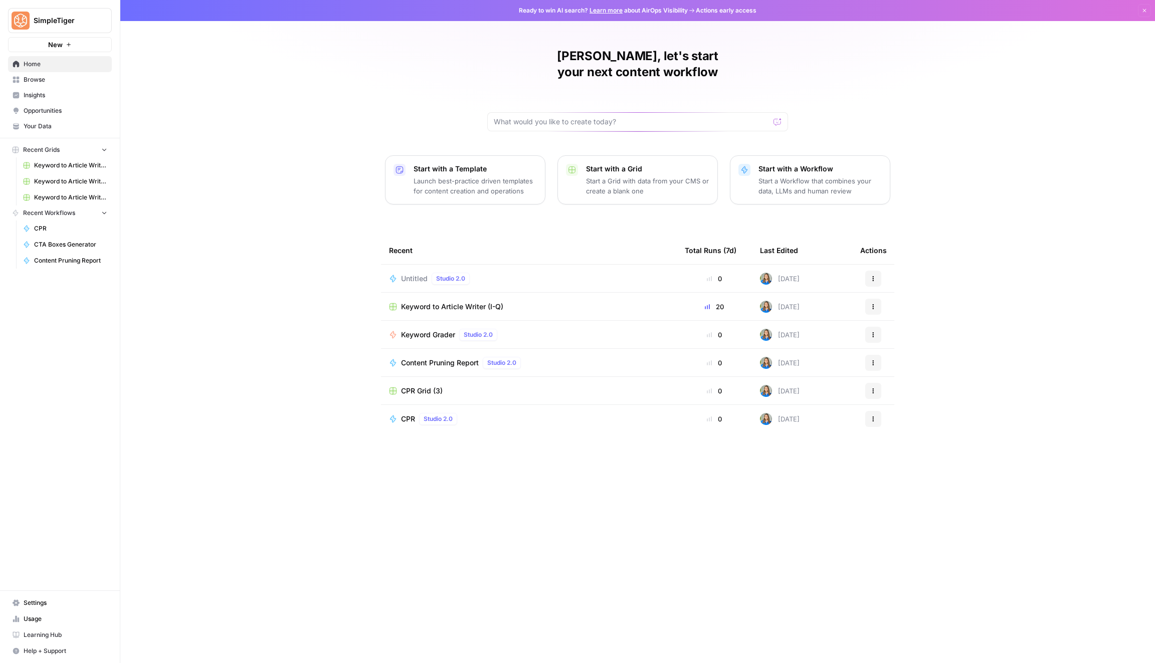
click at [58, 81] on span "Browse" at bounding box center [66, 79] width 84 height 9
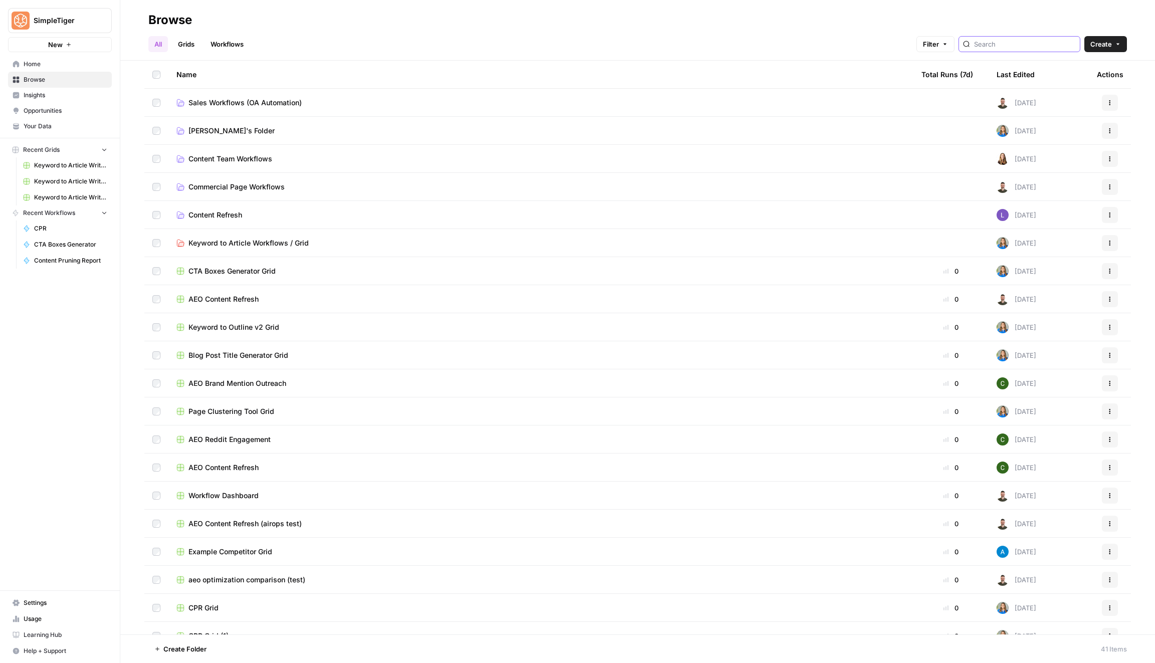
click at [1000, 40] on input "search" at bounding box center [1025, 44] width 102 height 10
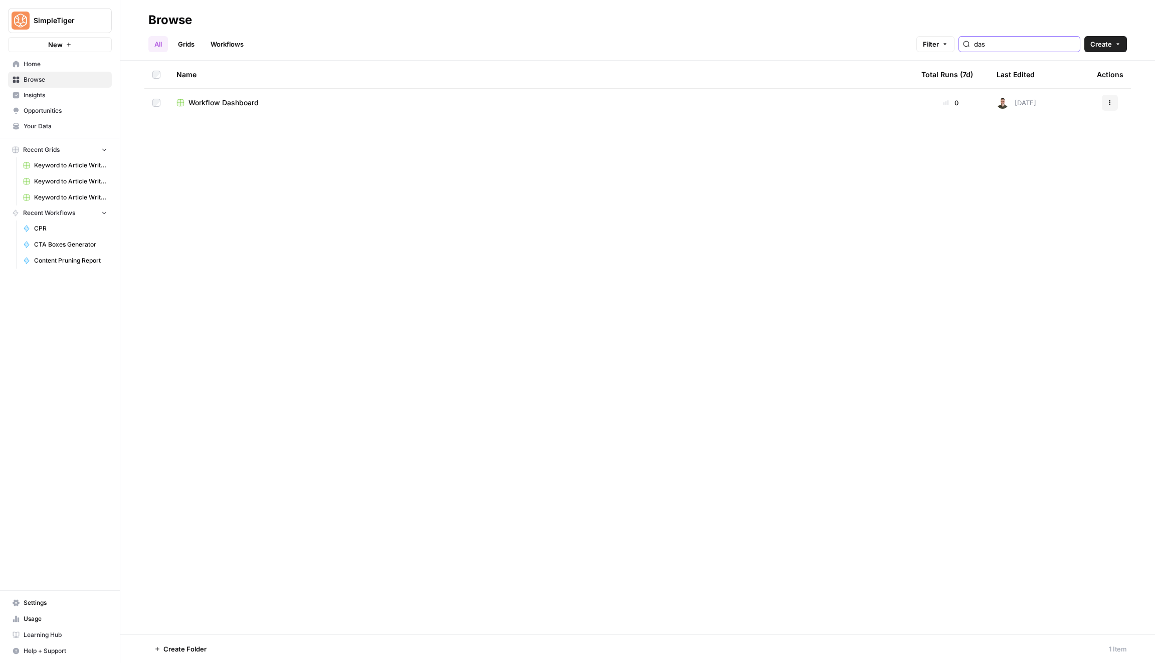
type input "das"
click at [356, 107] on div "Workflow Dashboard" at bounding box center [540, 103] width 729 height 10
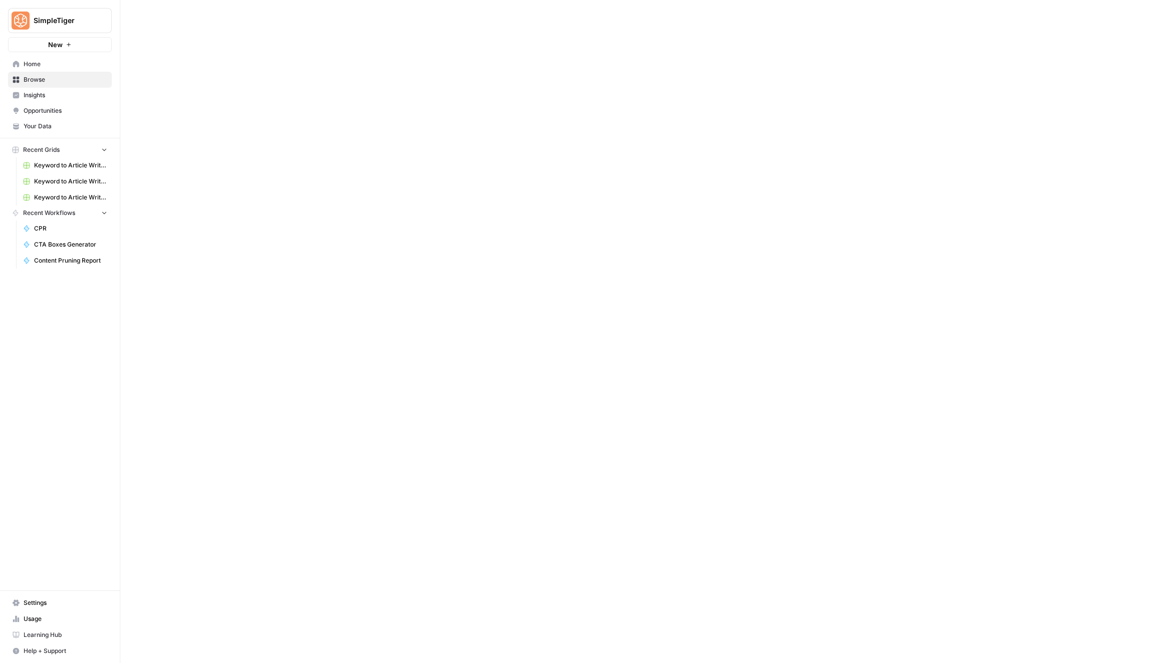
click at [356, 107] on div at bounding box center [637, 331] width 1034 height 663
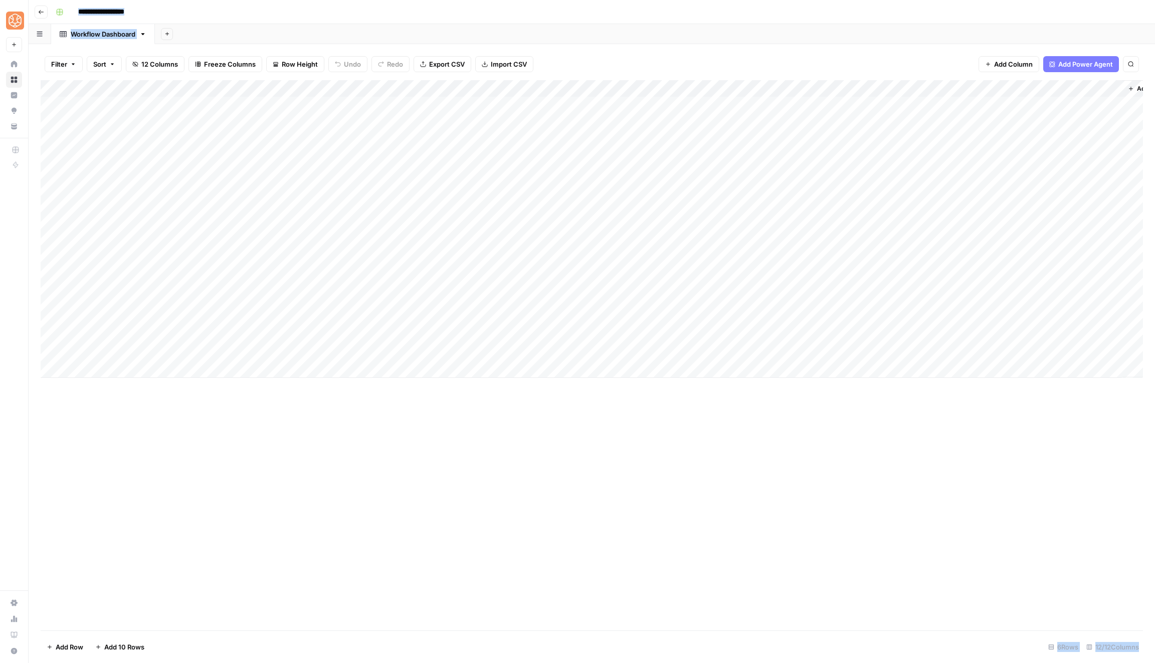
click at [42, 9] on icon "button" at bounding box center [41, 12] width 6 height 6
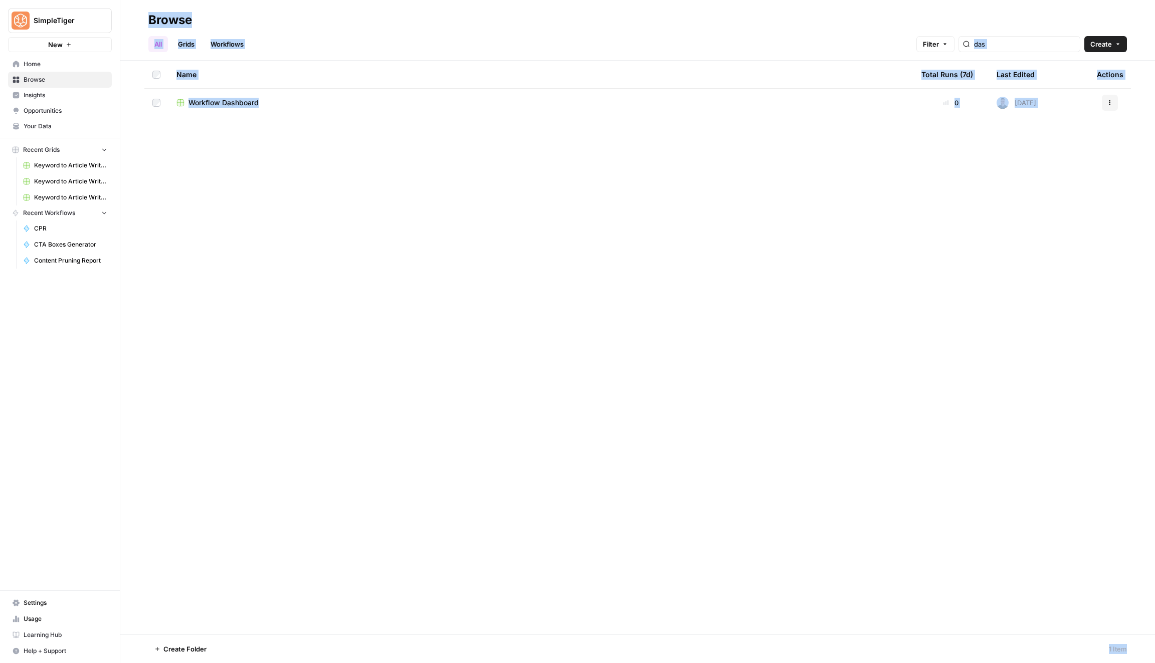
click at [231, 47] on link "Workflows" at bounding box center [226, 44] width 45 height 16
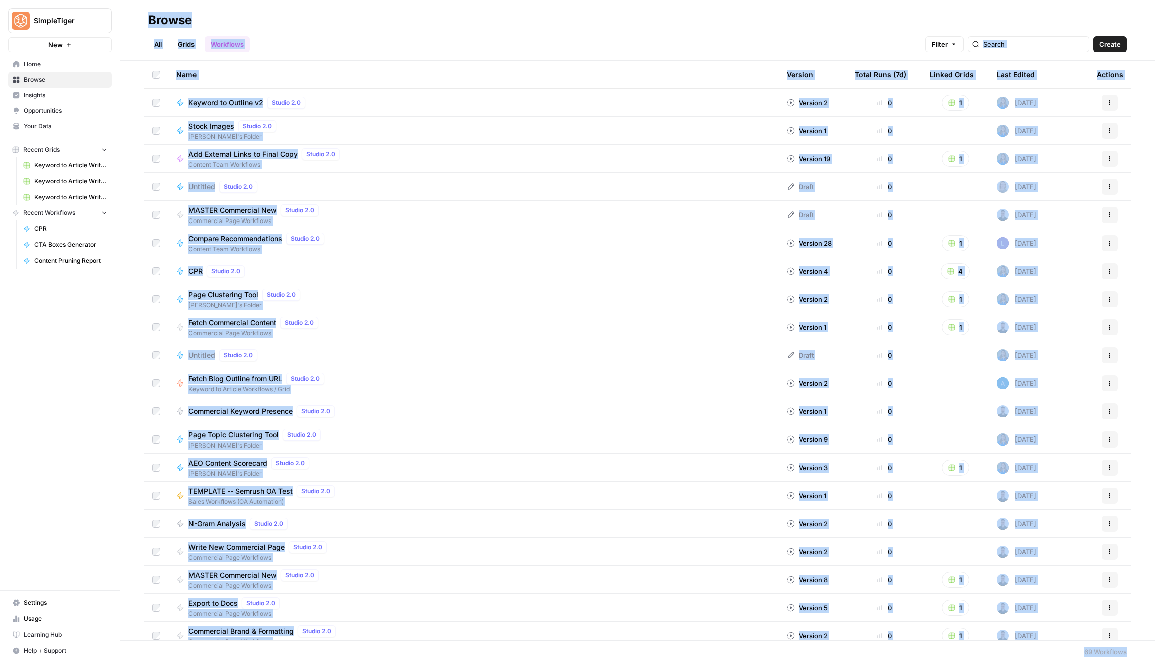
click at [72, 240] on span "CTA Boxes Generator" at bounding box center [70, 244] width 73 height 9
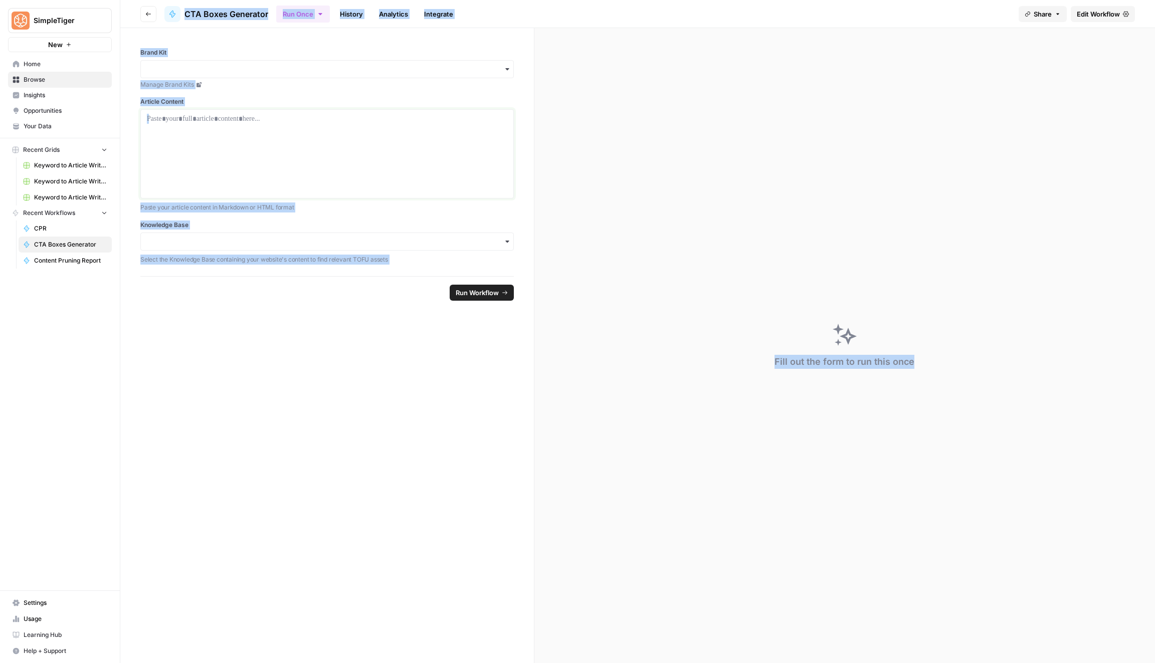
click at [325, 152] on div at bounding box center [327, 154] width 360 height 80
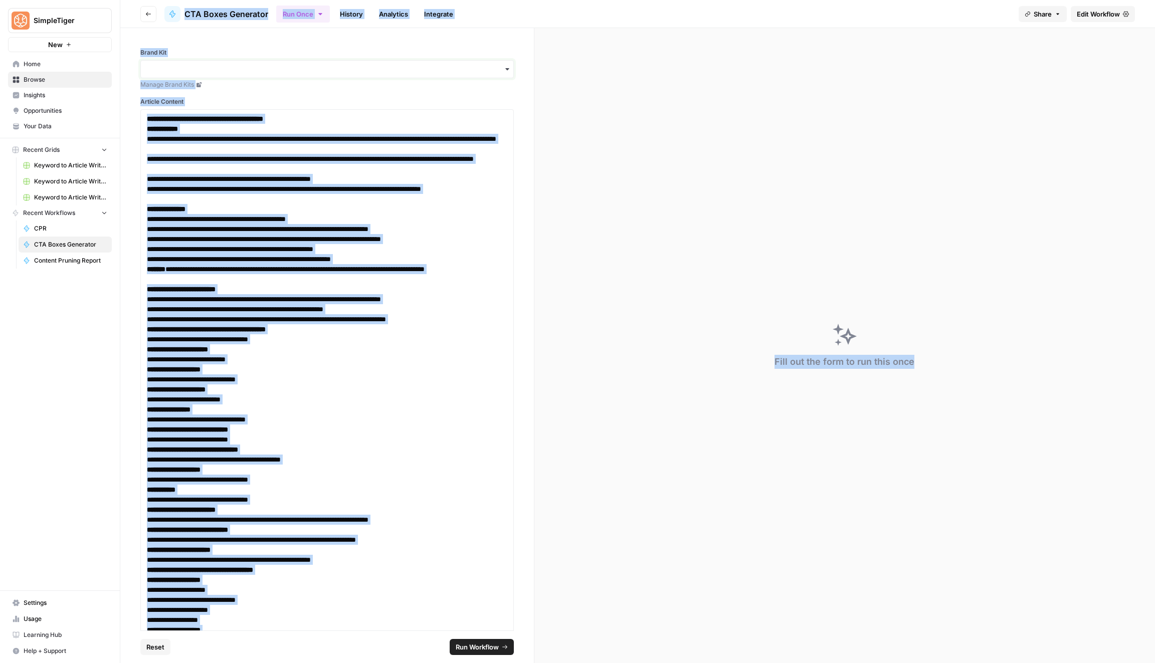
click at [316, 64] on input "Brand Kit" at bounding box center [327, 69] width 360 height 10
type input "top"
click at [290, 89] on div "Topomer" at bounding box center [327, 96] width 372 height 19
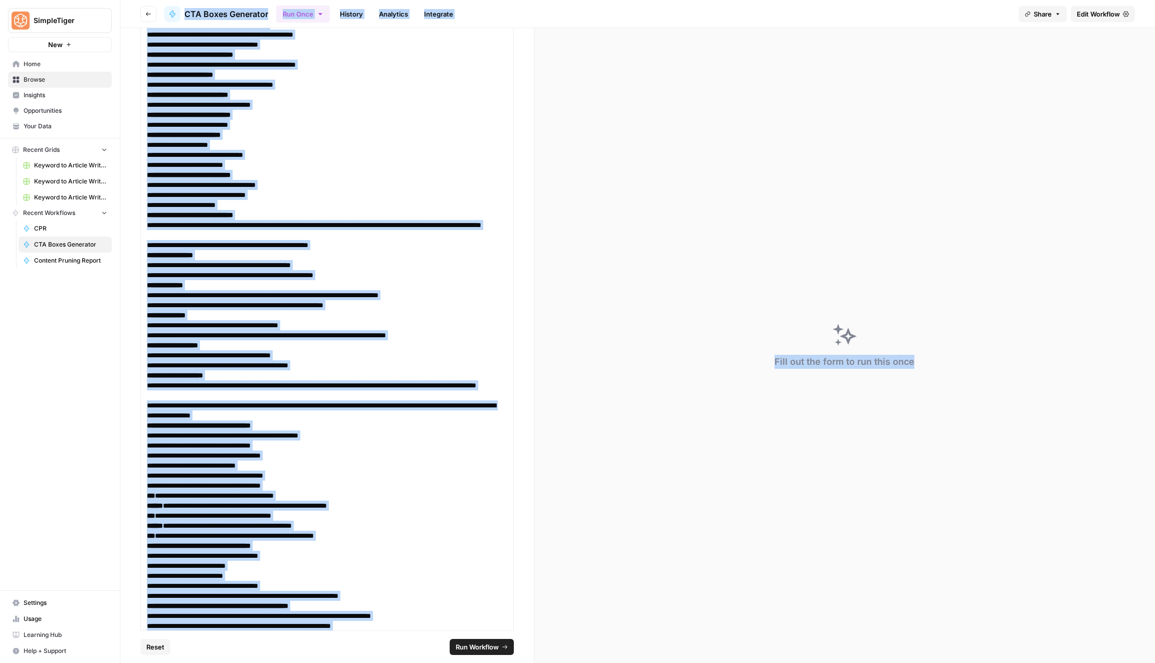
scroll to position [1099, 0]
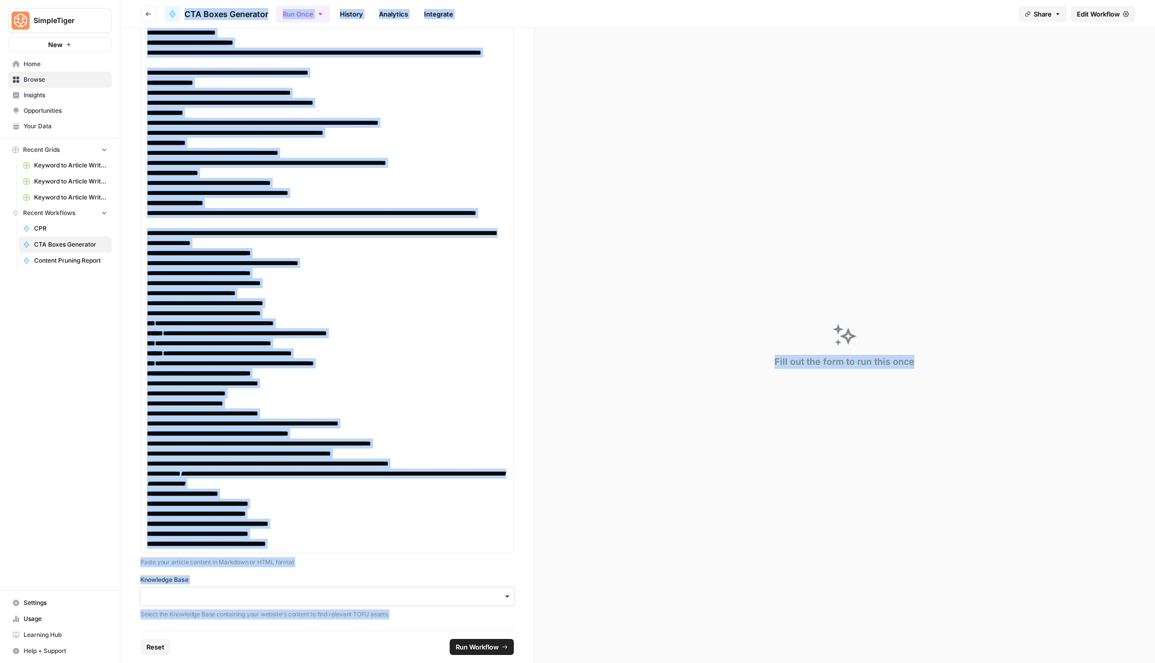
click at [295, 591] on input "Knowledge Base" at bounding box center [327, 596] width 360 height 10
type input "top"
click at [288, 555] on div "Topomer Sitemap ID: 13000" at bounding box center [327, 562] width 364 height 30
click at [458, 643] on span "Run Workflow" at bounding box center [477, 647] width 43 height 10
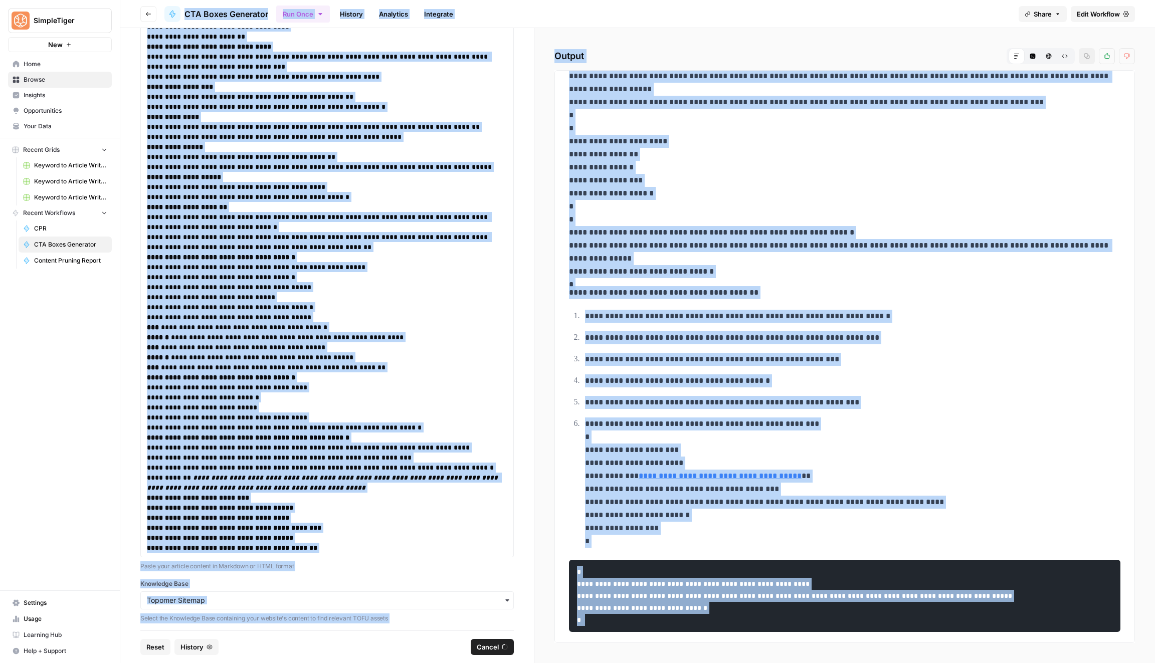
scroll to position [41, 0]
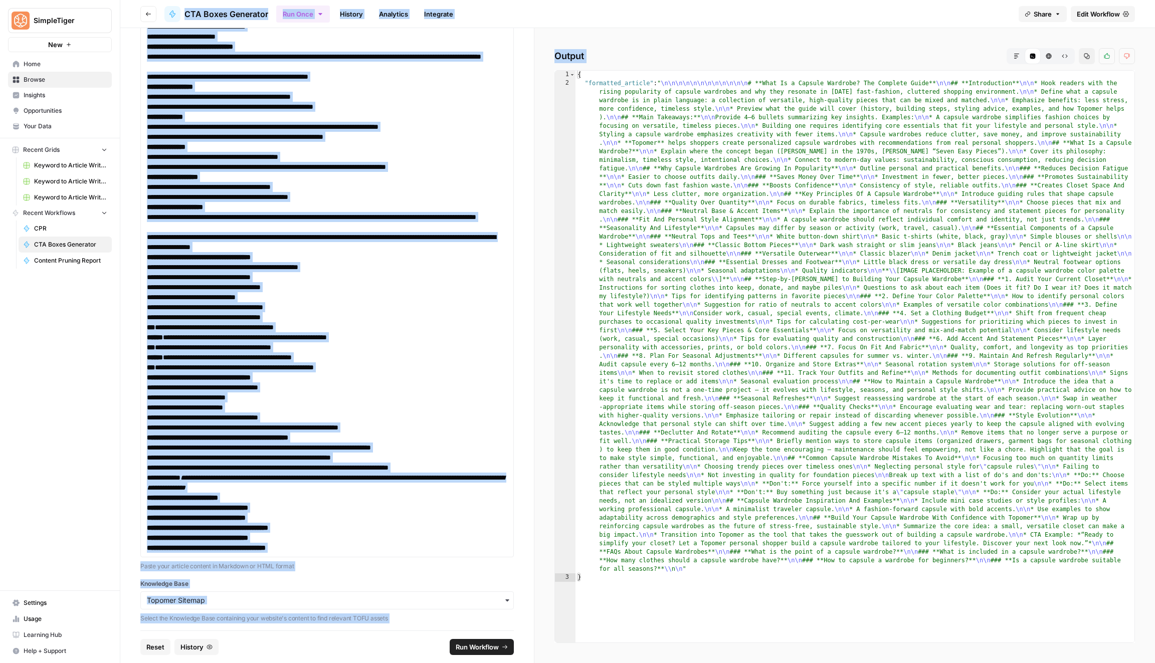
click at [1042, 54] on button "HTML Viewer" at bounding box center [1048, 56] width 16 height 16
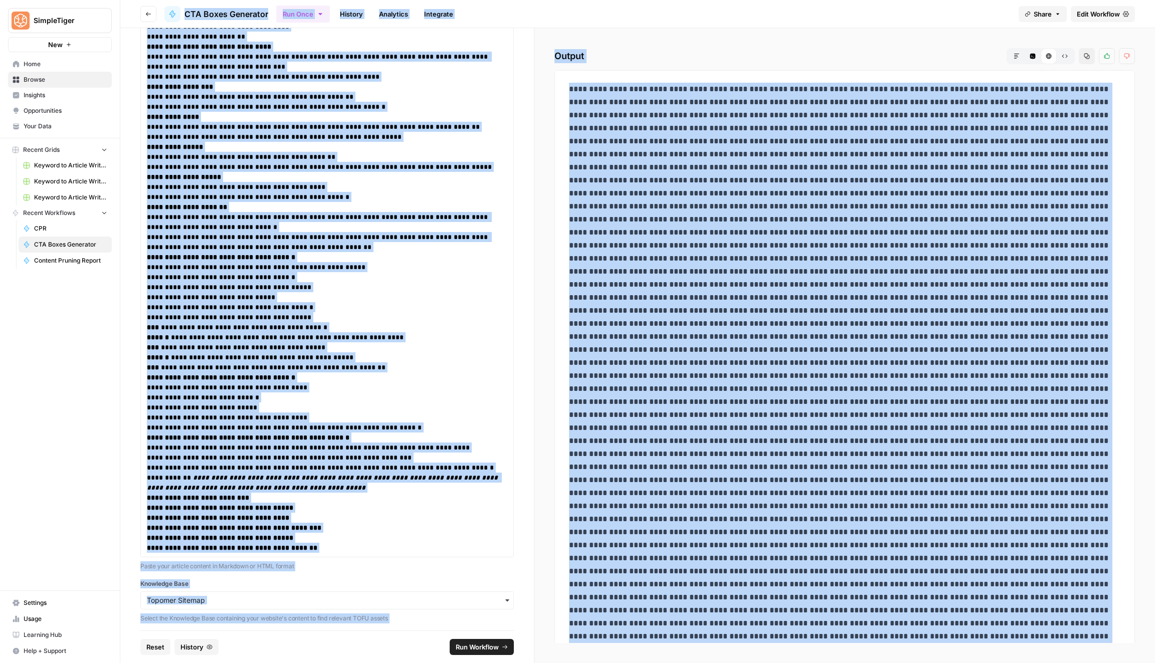
click at [1022, 53] on button "Markdown" at bounding box center [1016, 56] width 16 height 16
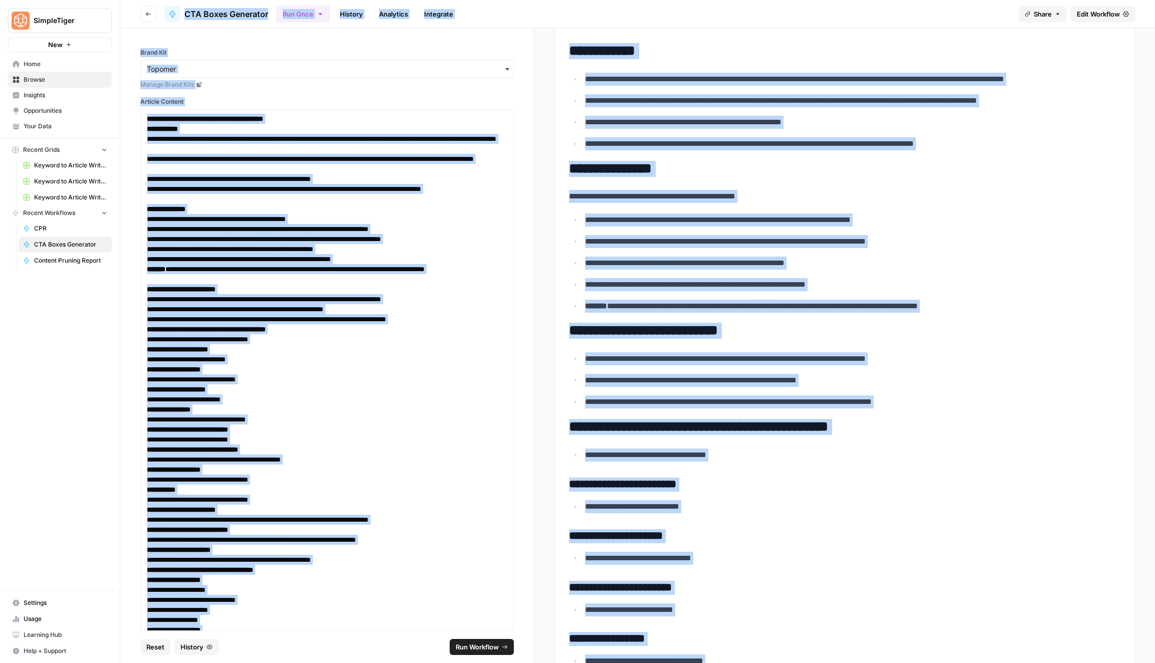
scroll to position [200, 0]
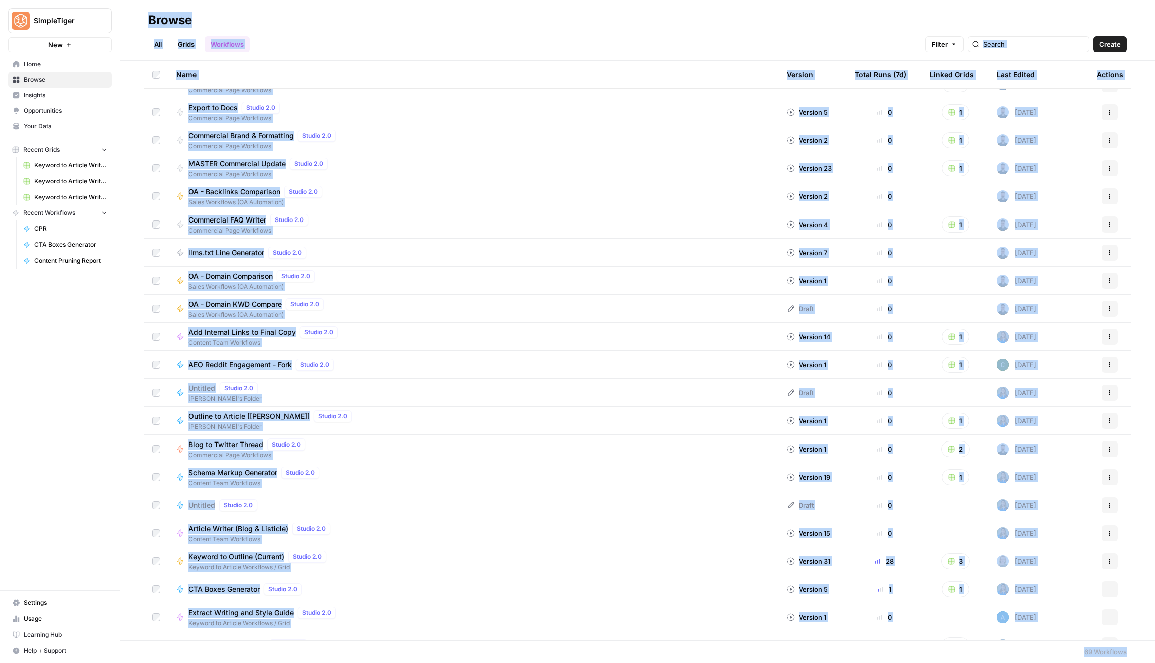
scroll to position [584, 0]
